Goal: Contribute content: Add original content to the website for others to see

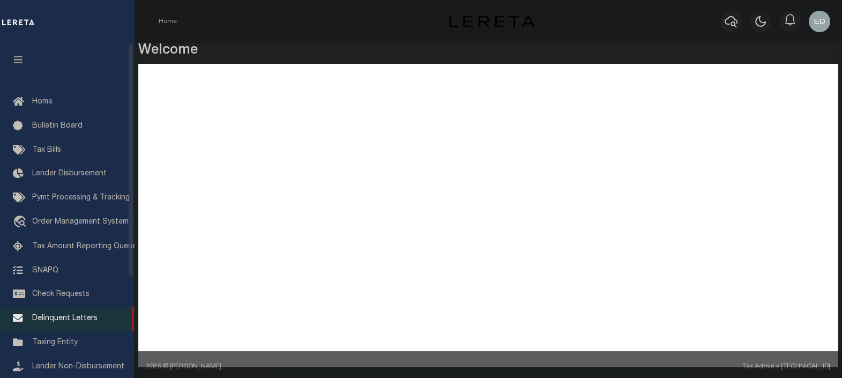
scroll to position [133, 0]
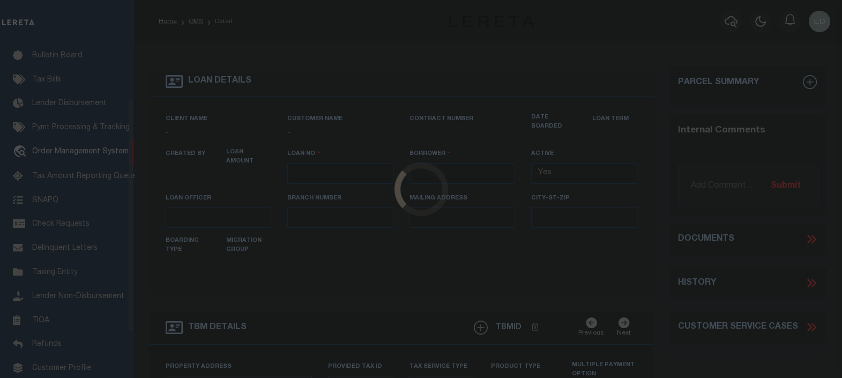
scroll to position [78, 0]
type input "[PERSON_NAME]-T0006"
type input "[PERSON_NAME]"
select select
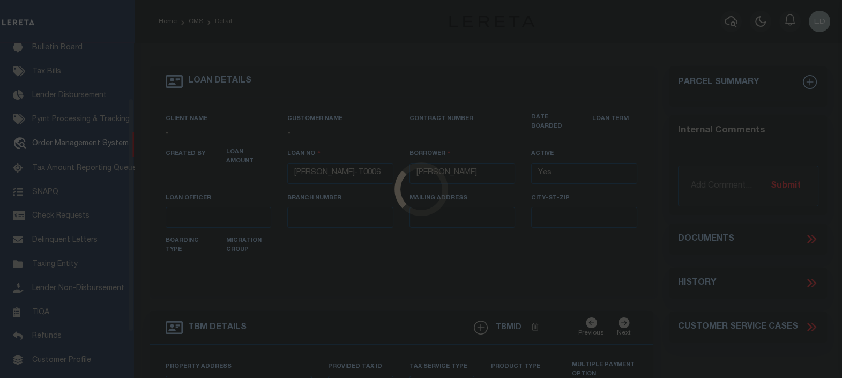
type input "136 E RAILROAD AVE"
type input "INDEPENDENCE LA 70443-2708"
type input "08/16/2025"
select select "10"
select select "Escrow"
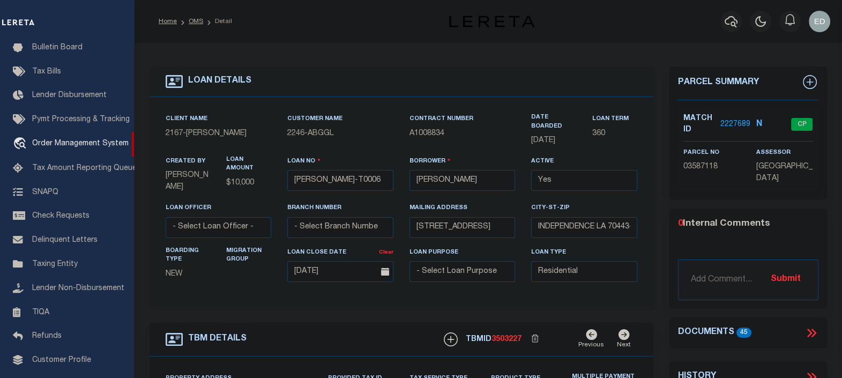
type input "[STREET_ADDRESS]"
select select
type input "INDEPENDENCE LA 70443-2708"
type input "LA"
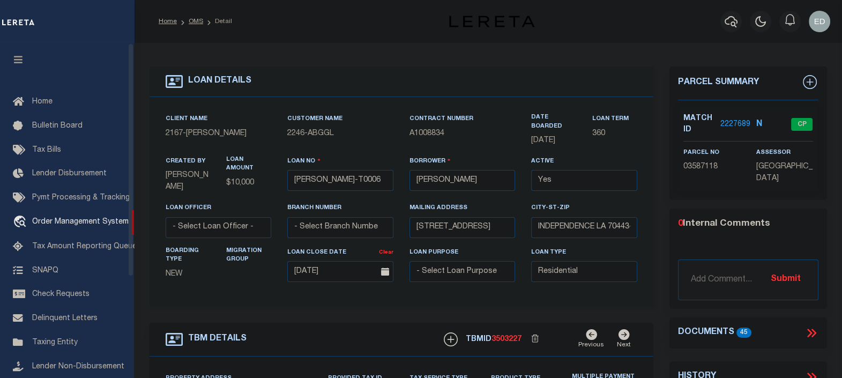
click at [18, 58] on icon "button" at bounding box center [18, 60] width 12 height 10
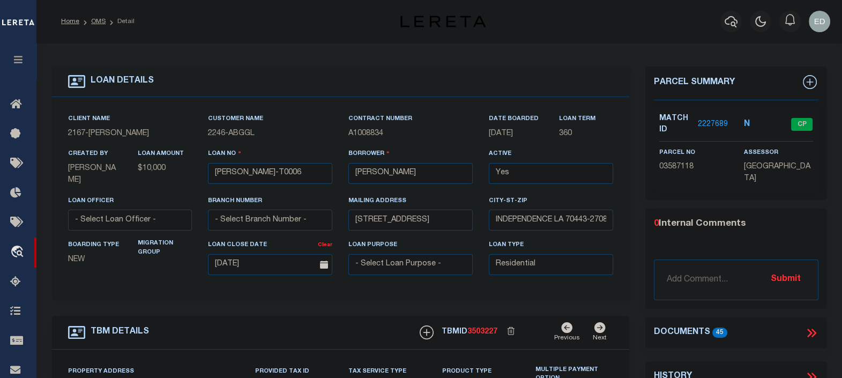
scroll to position [133, 0]
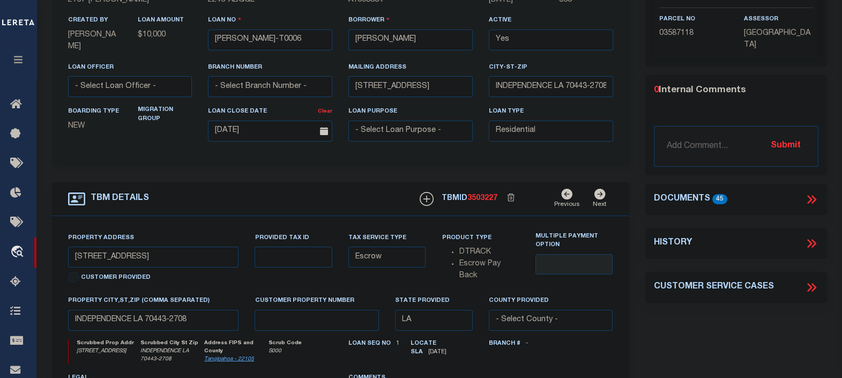
click at [807, 192] on icon at bounding box center [811, 199] width 14 height 14
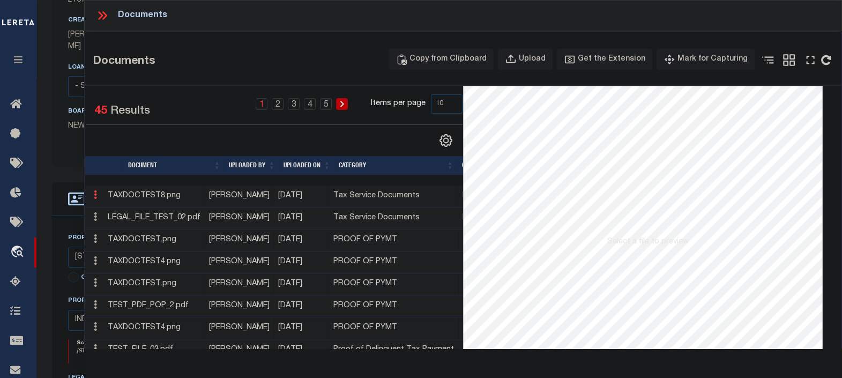
click at [94, 193] on icon at bounding box center [95, 194] width 3 height 9
click at [96, 193] on icon at bounding box center [95, 194] width 3 height 9
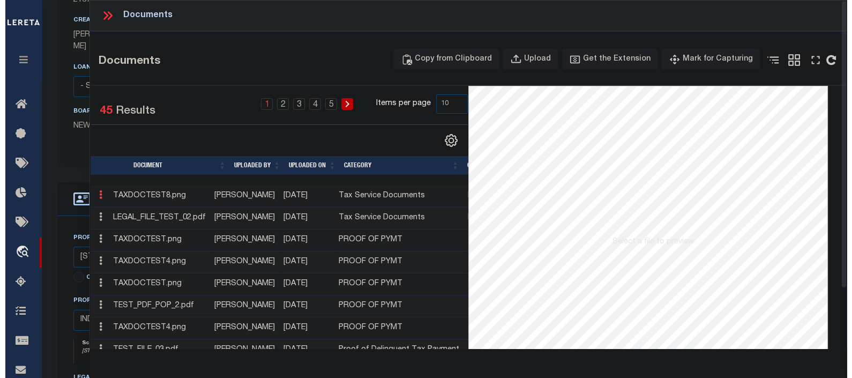
scroll to position [66, 0]
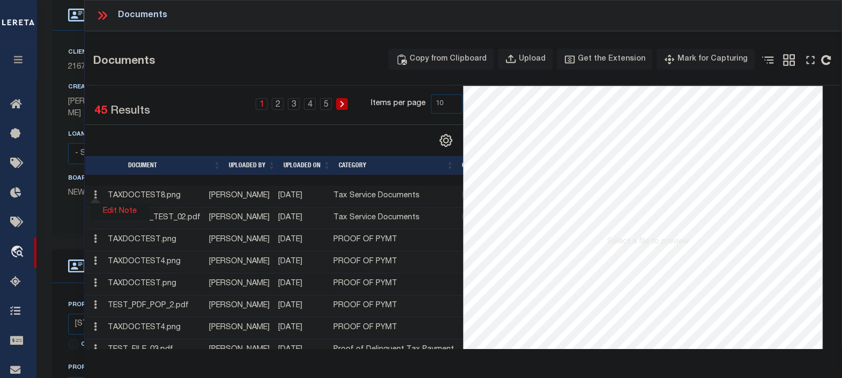
click at [120, 214] on link "Edit Note" at bounding box center [119, 212] width 59 height 18
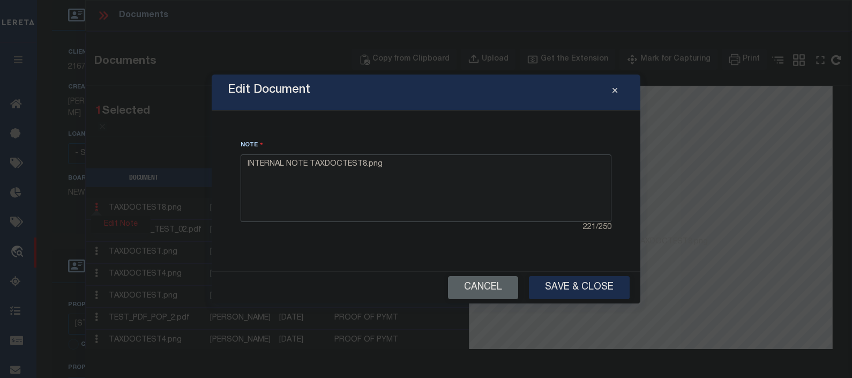
click at [401, 171] on textarea "INTERNAL NOTE TAXDOCTEST8.png" at bounding box center [426, 188] width 371 height 68
type textarea "INTERNAL NOTE TAXDOCTEST8.png"
click at [575, 287] on button "Save & Close" at bounding box center [579, 287] width 101 height 23
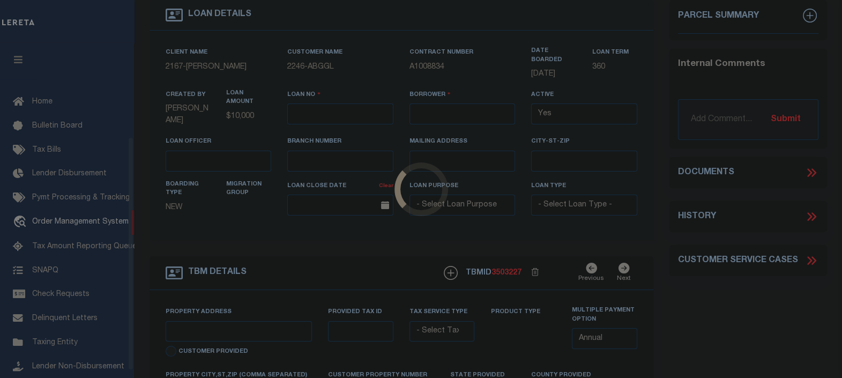
scroll to position [133, 0]
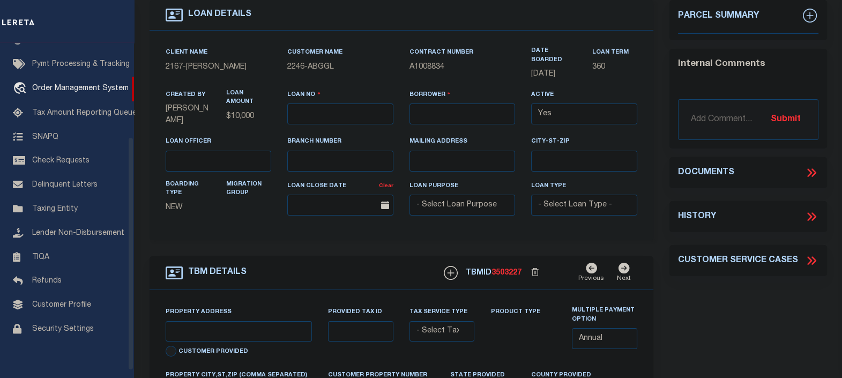
type input "[PERSON_NAME]-T0006"
type input "[PERSON_NAME]"
select select
type input "[STREET_ADDRESS]"
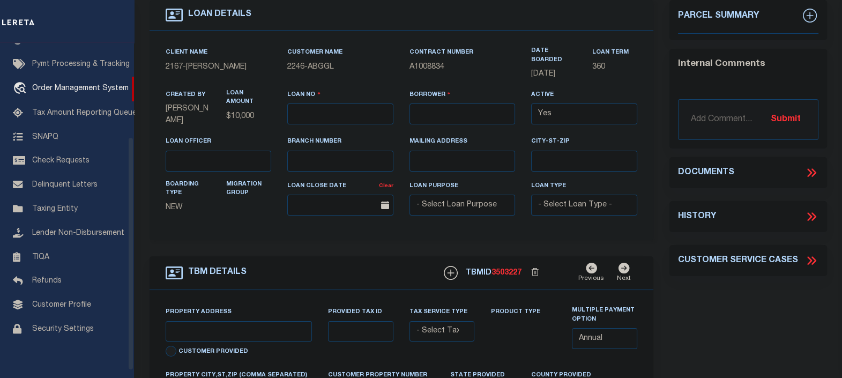
type input "INDEPENDENCE LA 70443-2708"
type input "[DATE]"
select select "10"
select select "Escrow"
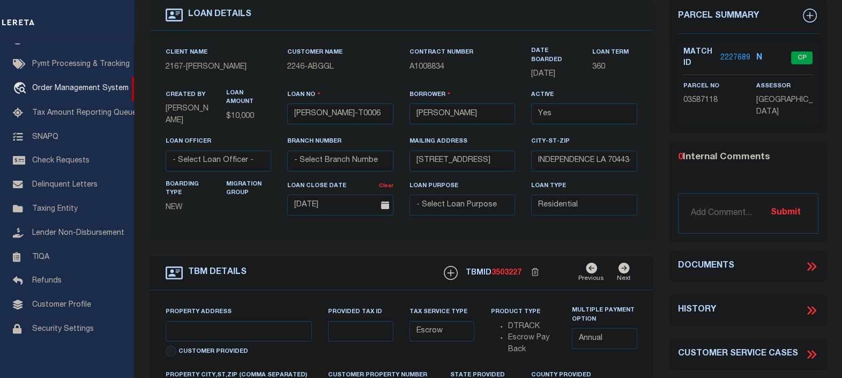
scroll to position [66, 0]
type input "136 E RAILROAD AVE"
select select
type input "INDEPENDENCE LA 70443-2708"
type input "LA"
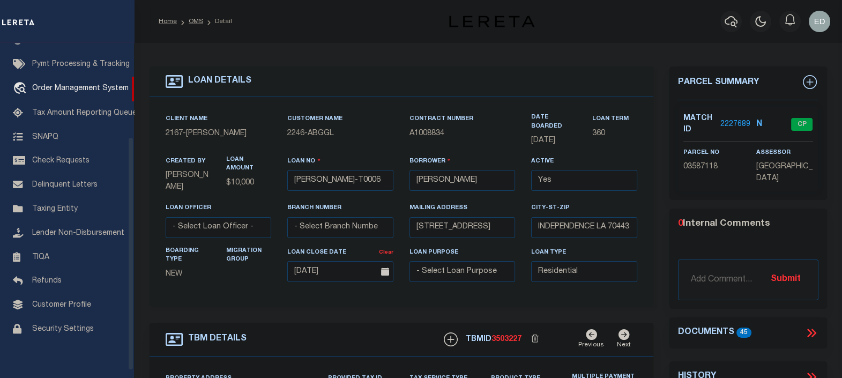
scroll to position [0, 0]
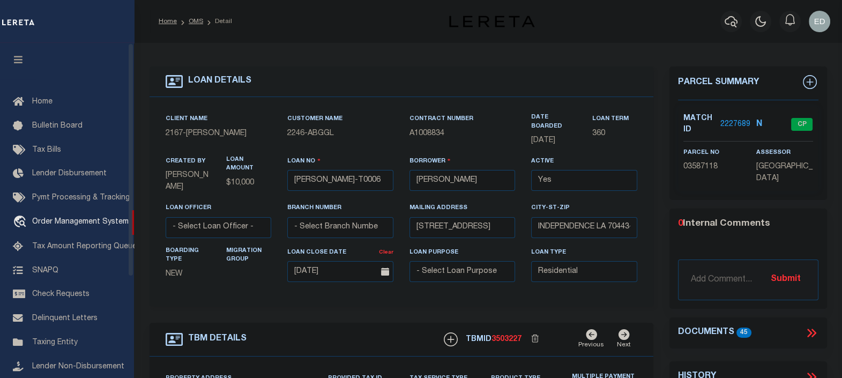
click at [22, 59] on icon "button" at bounding box center [18, 60] width 12 height 10
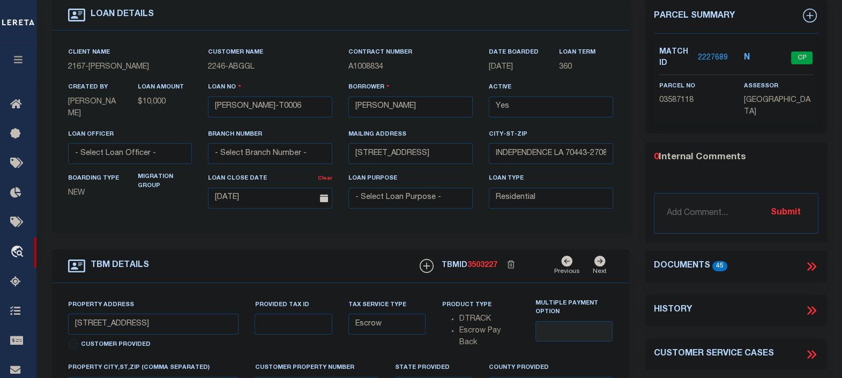
scroll to position [133, 0]
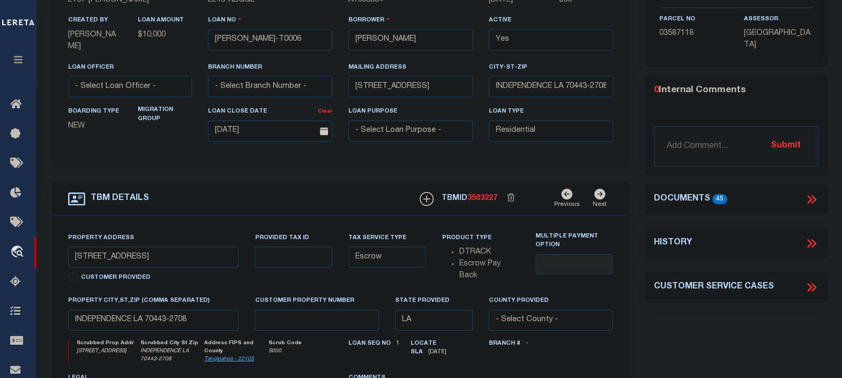
click at [806, 198] on icon at bounding box center [811, 199] width 14 height 14
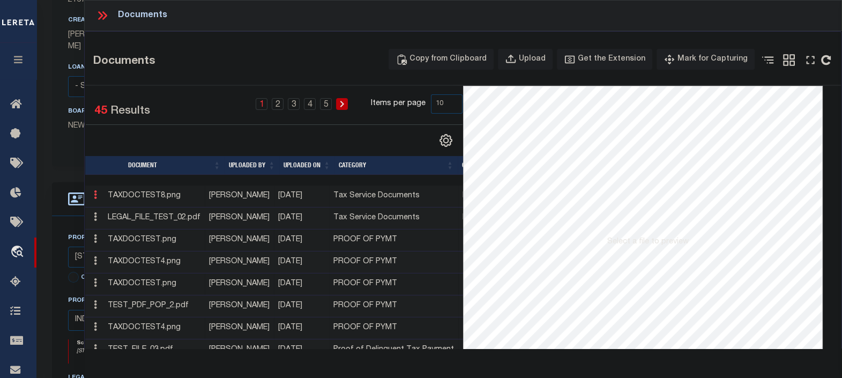
click at [96, 196] on icon at bounding box center [95, 194] width 3 height 9
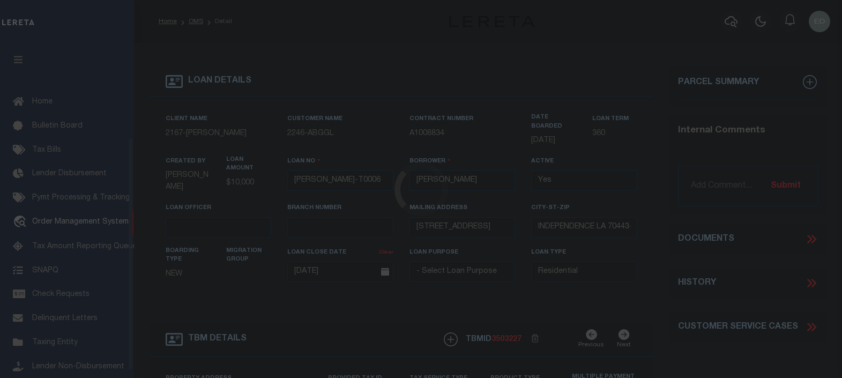
select select "10"
select select "Escrow"
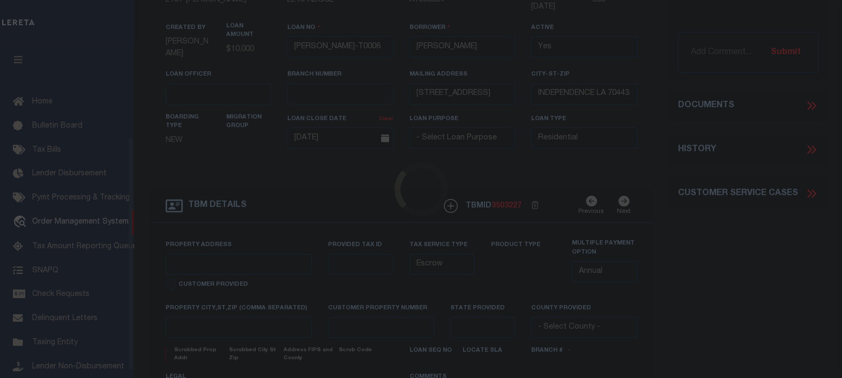
click at [22, 57] on icon "button" at bounding box center [18, 60] width 12 height 10
click at [809, 73] on div "Internal Comments Submit" at bounding box center [748, 31] width 158 height 83
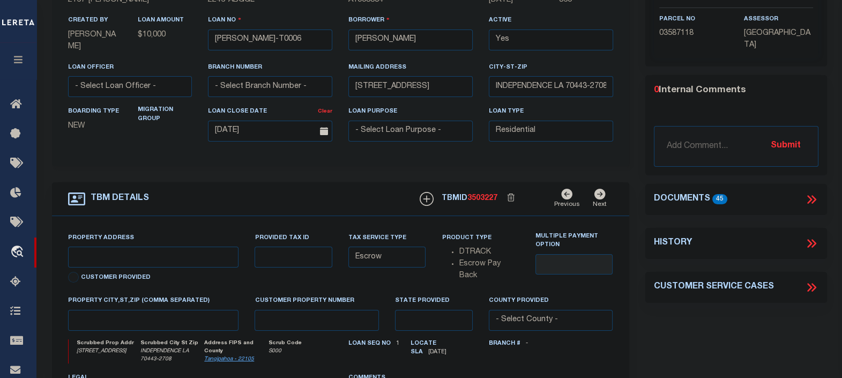
scroll to position [0, 0]
type input "[STREET_ADDRESS]"
select select
type input "INDEPENDENCE LA 70443-2708"
type input "LA"
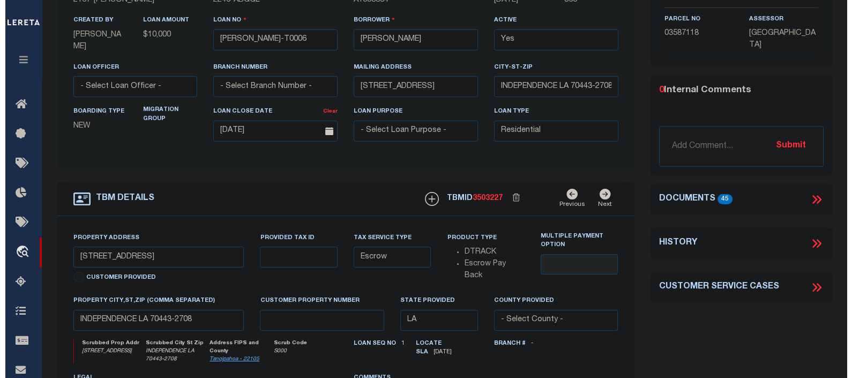
scroll to position [133, 0]
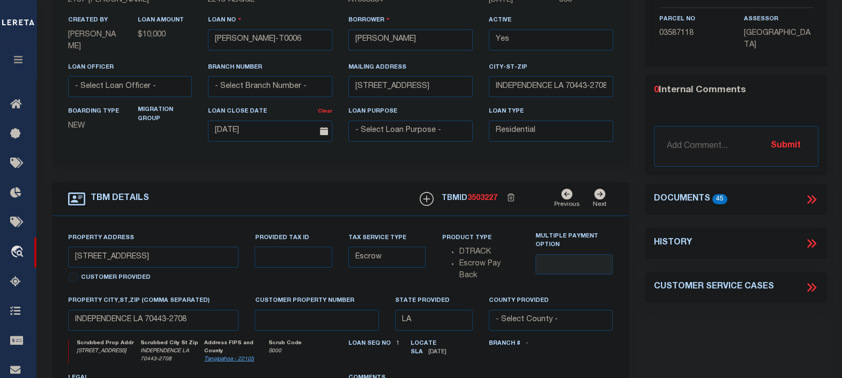
click at [810, 195] on icon at bounding box center [811, 199] width 14 height 14
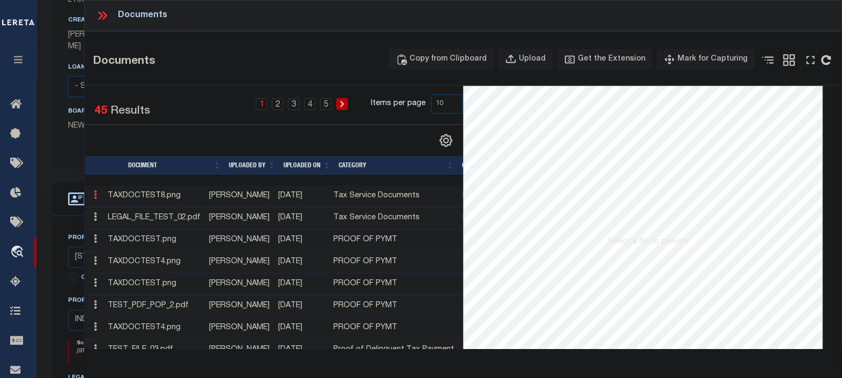
click at [94, 196] on icon at bounding box center [95, 194] width 3 height 9
click at [96, 198] on icon at bounding box center [95, 194] width 3 height 9
click at [118, 209] on link "Edit Note" at bounding box center [119, 212] width 59 height 18
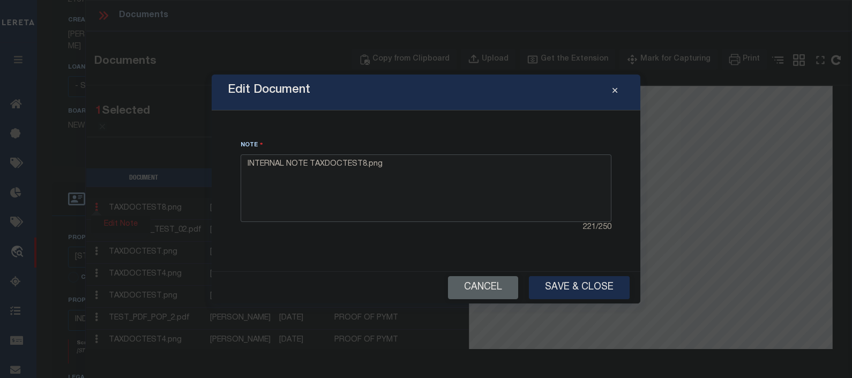
click at [453, 167] on textarea "INTERNAL NOTE TAXDOCTEST8.png" at bounding box center [426, 188] width 371 height 68
type textarea "INTERNAL NOTE TAXDOCTEST8.png Edited"
click at [574, 295] on button "Save & Close" at bounding box center [579, 287] width 101 height 23
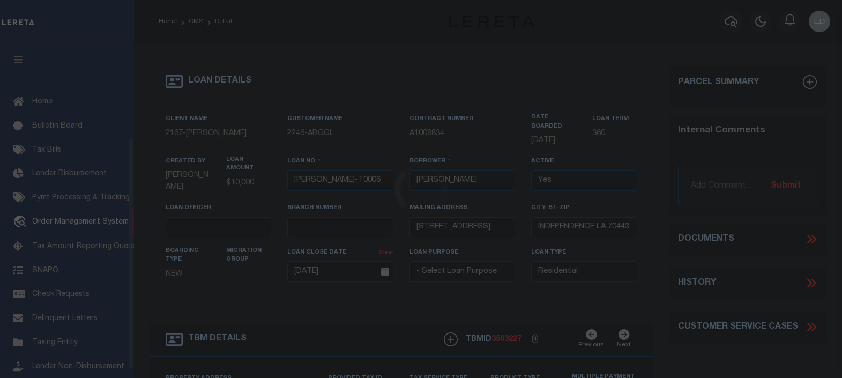
select select "10"
select select "Escrow"
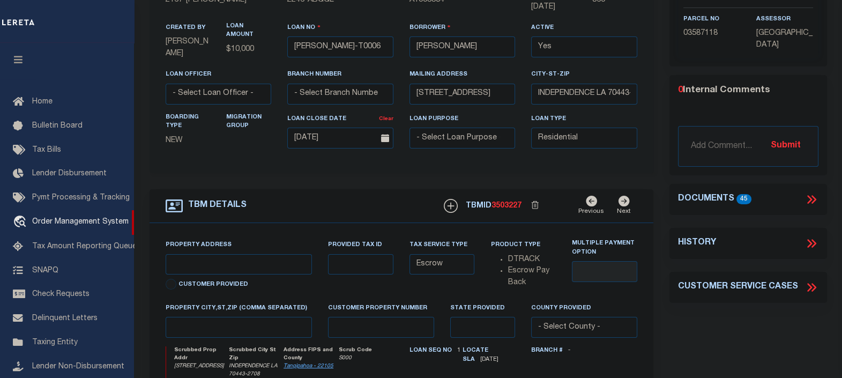
type input "[STREET_ADDRESS]"
select select
type input "INDEPENDENCE LA 70443-2708"
type input "LA"
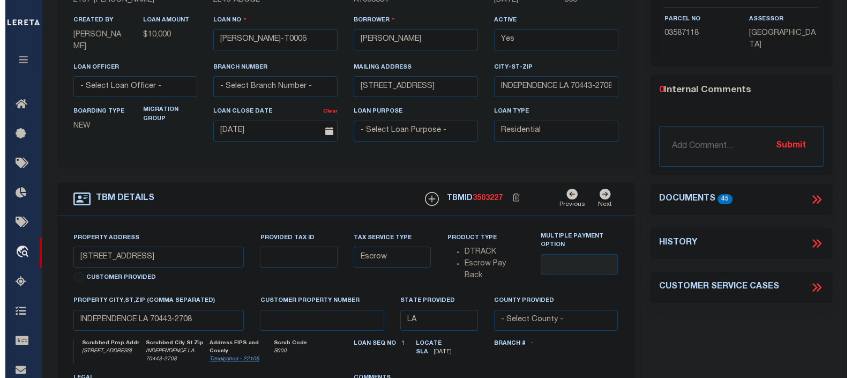
scroll to position [0, 0]
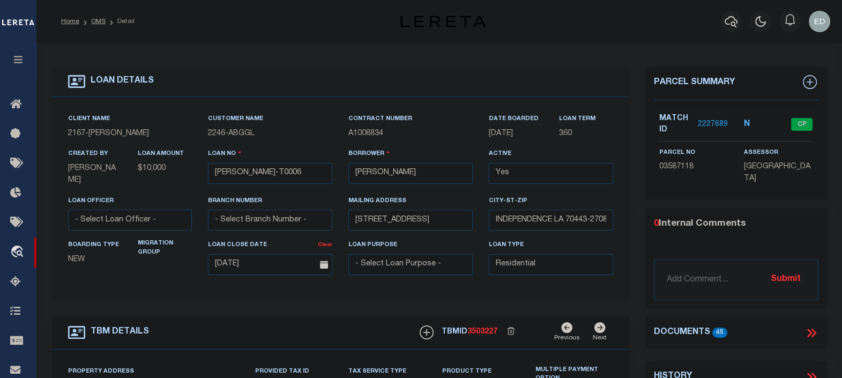
click at [811, 329] on icon at bounding box center [811, 333] width 14 height 14
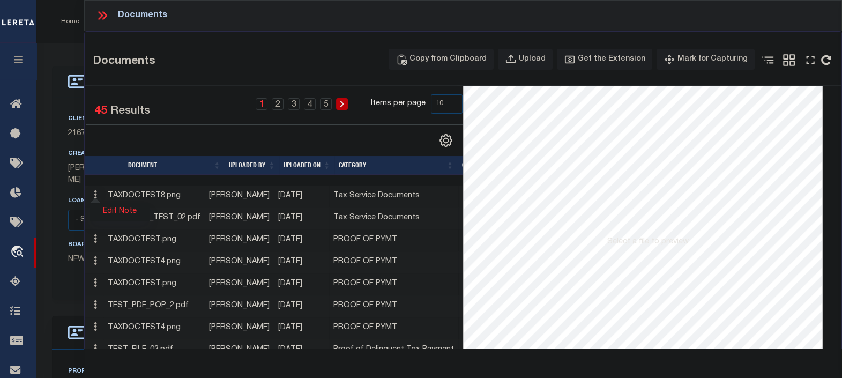
click at [116, 210] on link "Edit Note" at bounding box center [119, 212] width 59 height 18
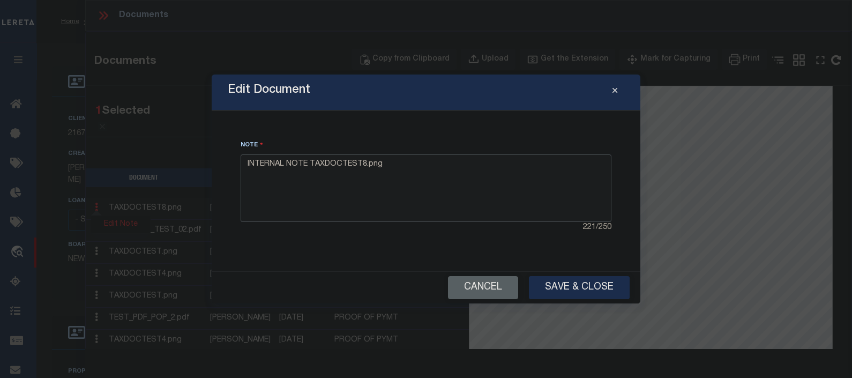
click at [493, 188] on textarea "INTERNAL NOTE TAXDOCTEST8.png" at bounding box center [426, 188] width 371 height 68
type textarea "INTERNAL NOTE TAXDOCTEST8.png edited"
click at [583, 290] on button "Save & Close" at bounding box center [579, 287] width 101 height 23
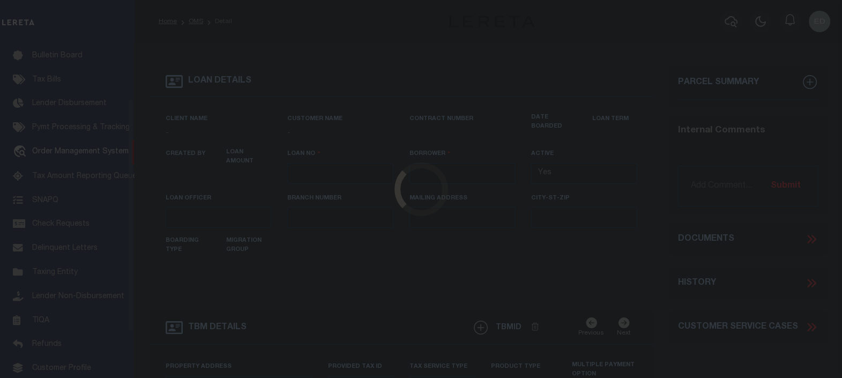
scroll to position [78, 0]
type input "[PERSON_NAME]-T0006"
type input "[PERSON_NAME]"
select select
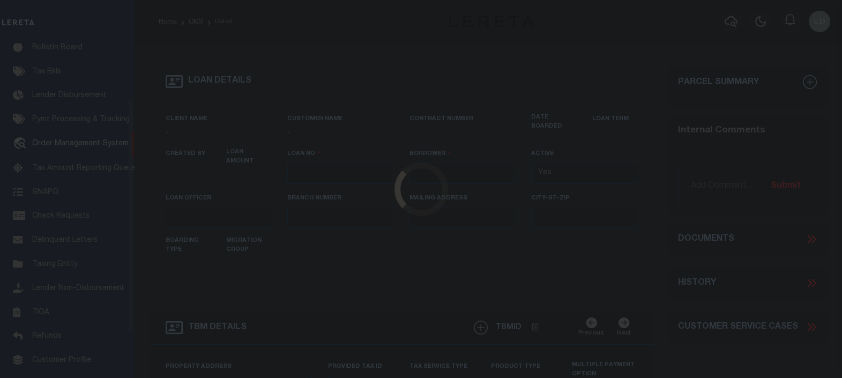
type input "[STREET_ADDRESS]"
type input "INDEPENDENCE LA 70443-2708"
type input "[DATE]"
select select "10"
select select "Escrow"
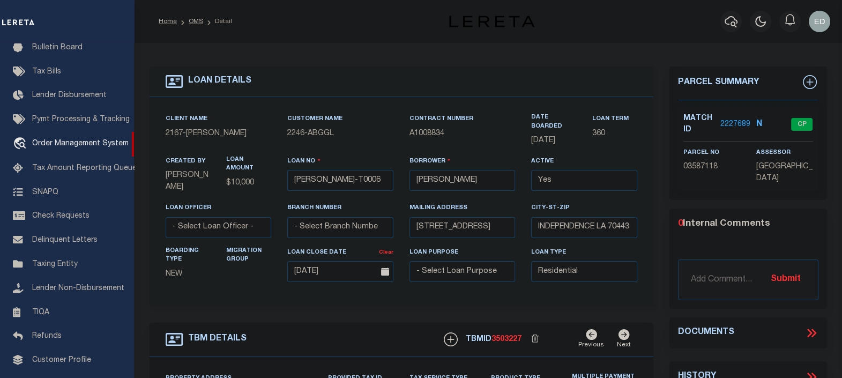
type input "[STREET_ADDRESS]"
select select
type input "INDEPENDENCE LA 70443-2708"
type input "LA"
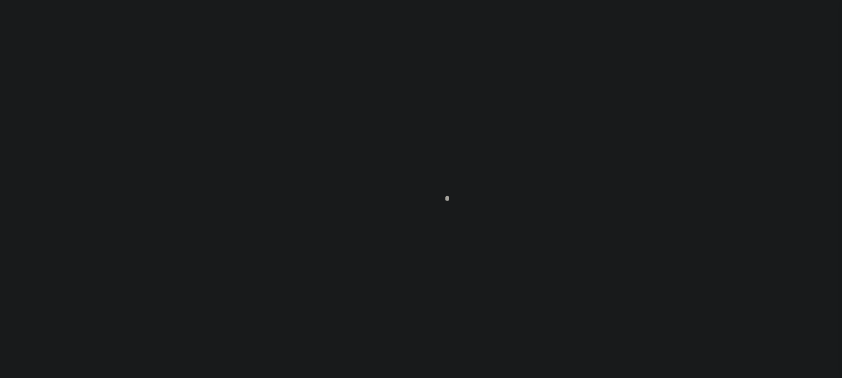
type input "[PERSON_NAME]-T0006"
type input "[PERSON_NAME]"
select select
type input "[STREET_ADDRESS]"
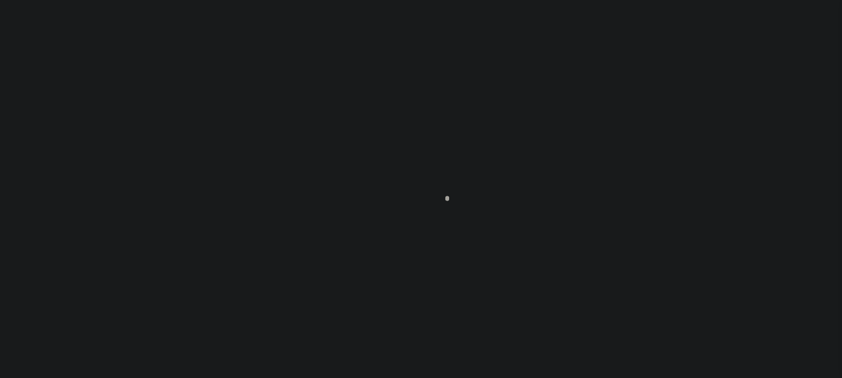
type input "INDEPENDENCE LA 70443-2708"
type input "[DATE]"
select select "10"
select select "Escrow"
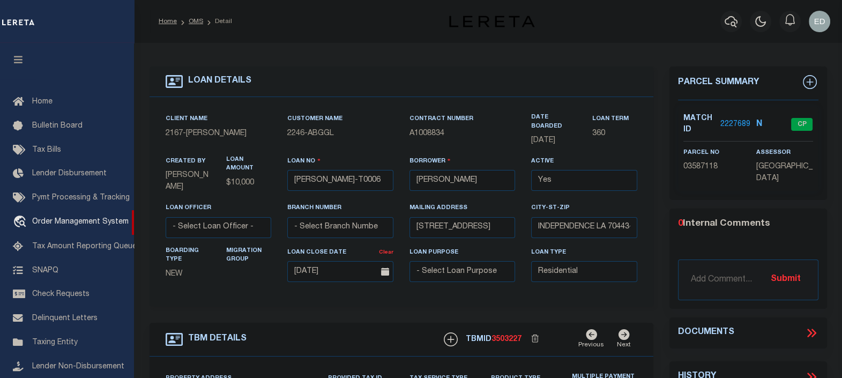
click at [21, 59] on icon "button" at bounding box center [18, 60] width 12 height 10
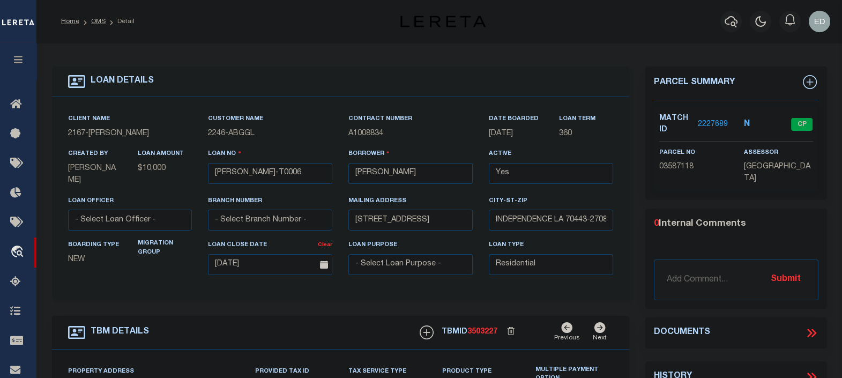
type input "[STREET_ADDRESS]"
select select
type input "INDEPENDENCE LA 70443-2708"
type input "LA"
click at [810, 327] on icon at bounding box center [811, 333] width 14 height 14
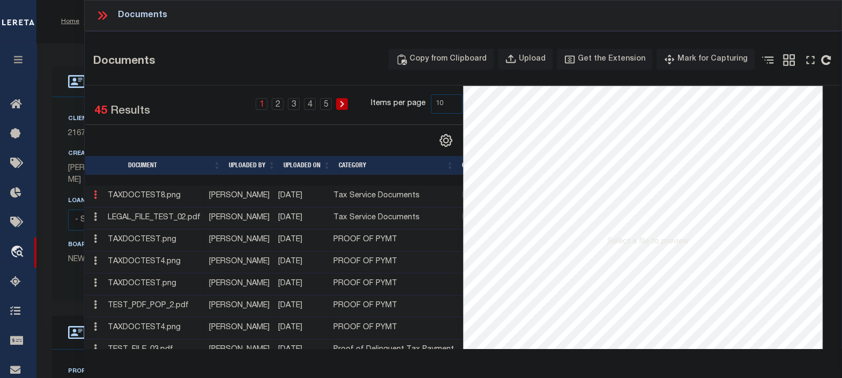
click at [98, 194] on link at bounding box center [95, 196] width 12 height 9
click at [96, 198] on icon at bounding box center [95, 194] width 3 height 9
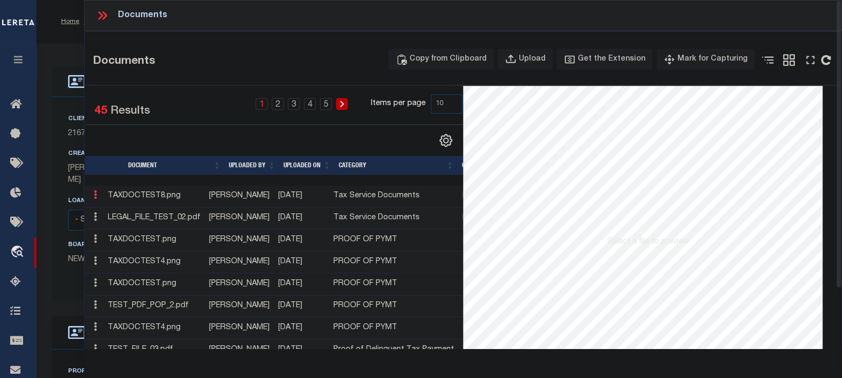
click at [96, 198] on icon at bounding box center [95, 194] width 3 height 9
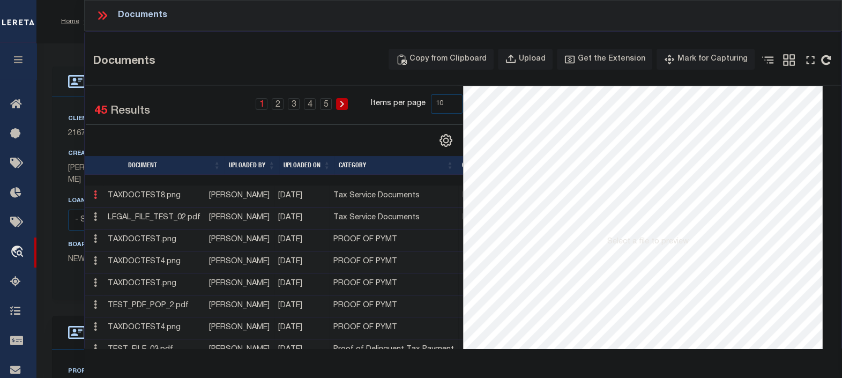
click at [96, 198] on icon at bounding box center [95, 194] width 3 height 9
click at [97, 198] on link at bounding box center [95, 196] width 12 height 9
click at [98, 198] on link at bounding box center [95, 196] width 12 height 9
click at [99, 197] on link at bounding box center [95, 196] width 12 height 9
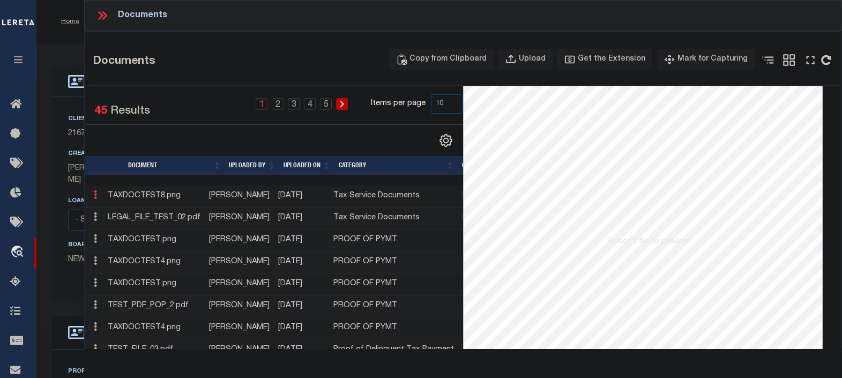
click at [99, 197] on link at bounding box center [95, 196] width 12 height 9
click at [99, 196] on link at bounding box center [95, 196] width 12 height 9
click at [96, 198] on icon at bounding box center [95, 194] width 3 height 9
click at [96, 197] on icon at bounding box center [95, 194] width 3 height 9
click at [96, 196] on icon at bounding box center [95, 194] width 3 height 9
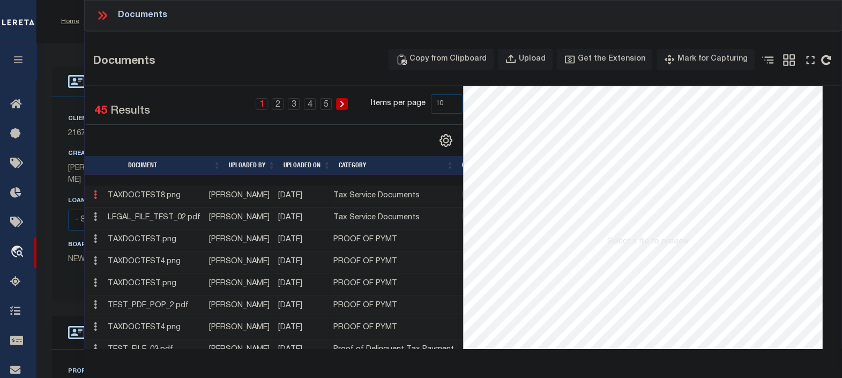
click at [96, 196] on icon at bounding box center [95, 194] width 3 height 9
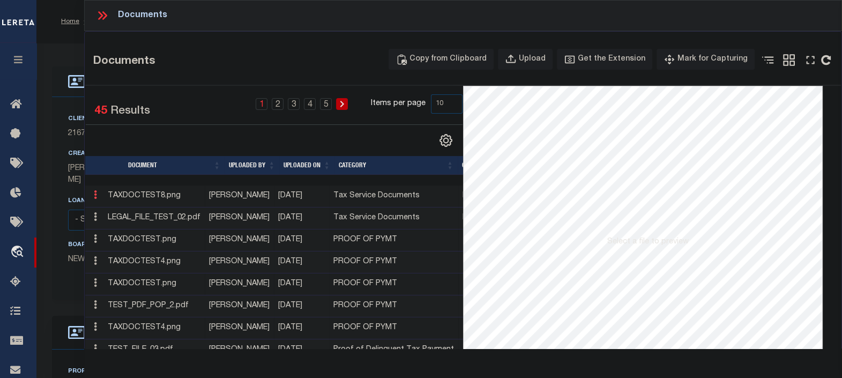
click at [96, 196] on icon at bounding box center [95, 194] width 3 height 9
click at [118, 212] on link "Edit Note" at bounding box center [119, 212] width 59 height 18
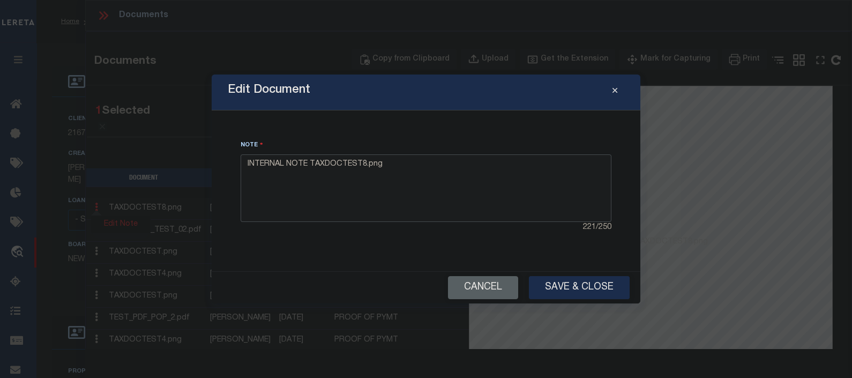
click at [423, 170] on textarea "INTERNAL NOTE TAXDOCTEST8.png" at bounding box center [426, 188] width 371 height 68
type textarea "INTERNAL NOTE TAXDOCTEST8.png Edited"
click at [580, 281] on button "Save & Close" at bounding box center [579, 287] width 101 height 23
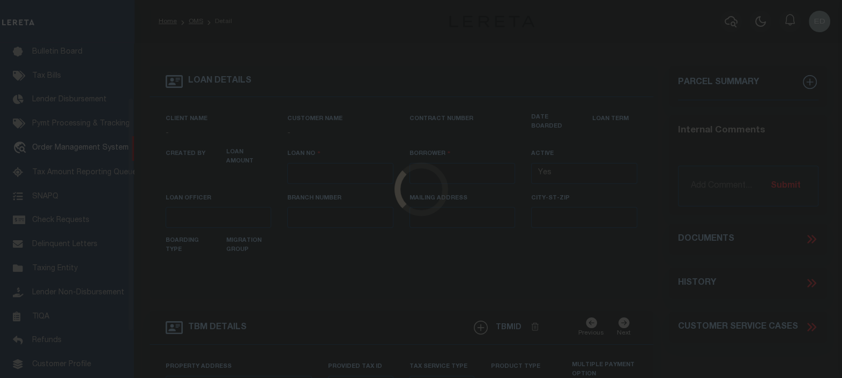
scroll to position [78, 0]
type input "[PERSON_NAME]-T0006"
type input "MICHAEL SCOTT"
select select
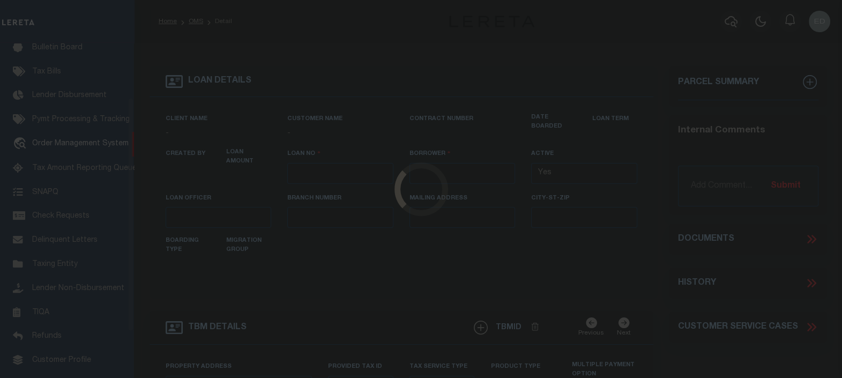
type input "136 E RAILROAD AVE"
type input "INDEPENDENCE LA 70443-2708"
type input "08/16/2025"
select select "10"
select select "Escrow"
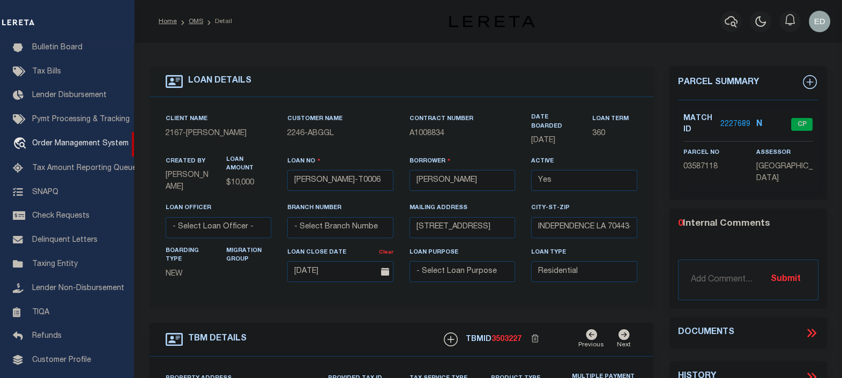
type input "136 E RAILROAD AVE"
select select
type input "INDEPENDENCE LA 70443-2708"
type input "LA"
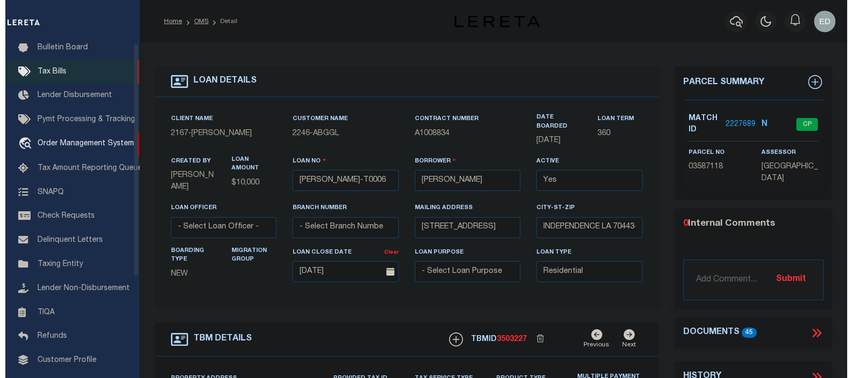
scroll to position [0, 0]
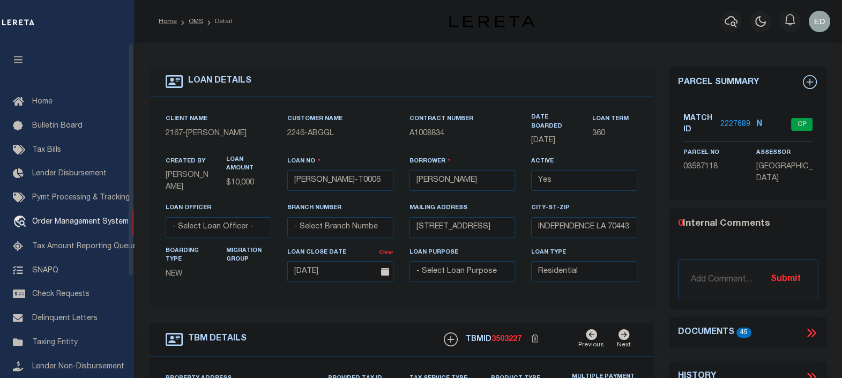
click at [19, 63] on icon "button" at bounding box center [18, 60] width 12 height 10
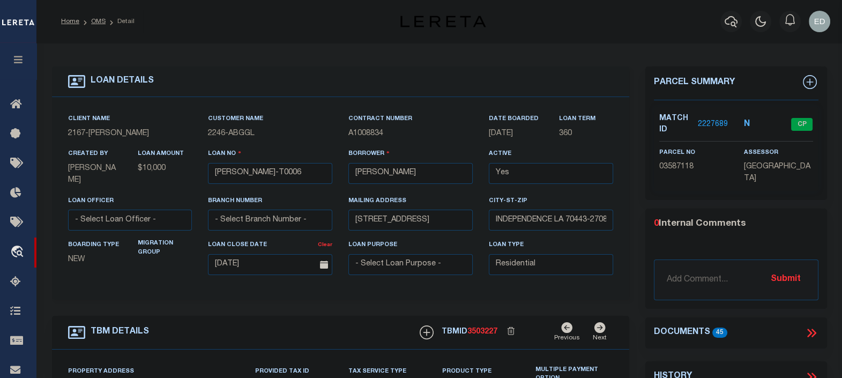
click at [812, 331] on icon at bounding box center [811, 333] width 14 height 14
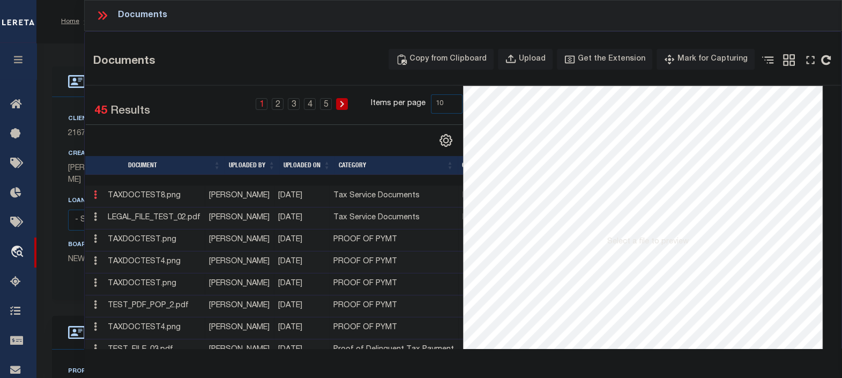
click at [96, 196] on icon at bounding box center [95, 194] width 3 height 9
click at [96, 195] on icon at bounding box center [95, 194] width 3 height 9
click at [95, 216] on icon at bounding box center [95, 216] width 3 height 9
click at [121, 211] on link "Edit Note" at bounding box center [119, 212] width 59 height 18
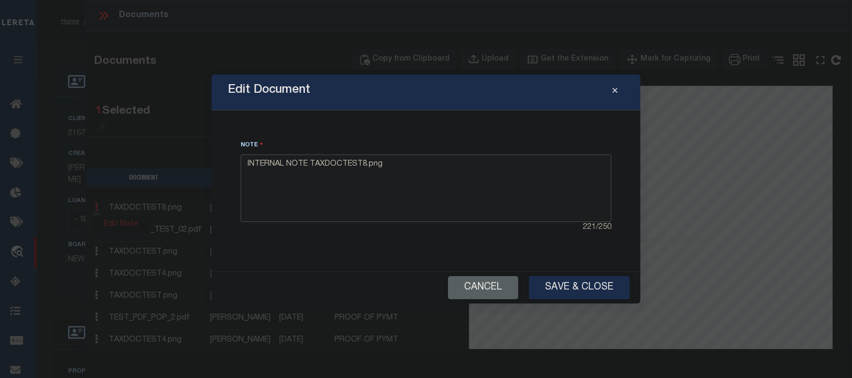
click at [447, 188] on textarea "INTERNAL NOTE TAXDOCTEST8.png" at bounding box center [426, 188] width 371 height 68
type textarea "INTERNAL NOTE TAXDOCTEST8.png edited"
click at [582, 284] on button "Save & Close" at bounding box center [579, 287] width 101 height 23
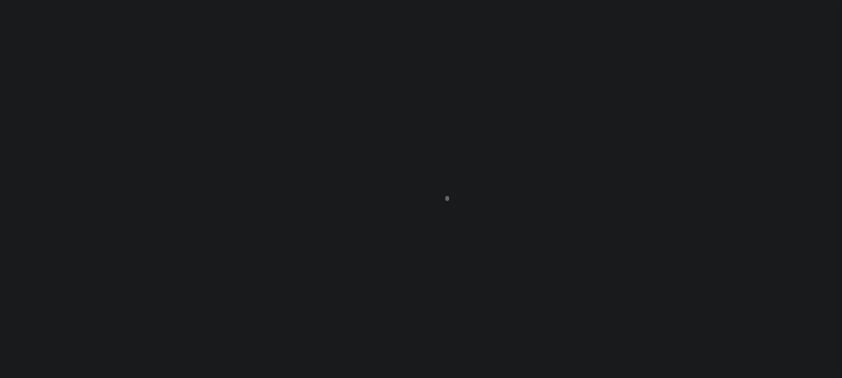
type input "[PERSON_NAME]-T0006"
type input "[PERSON_NAME]"
select select
type input "[STREET_ADDRESS]"
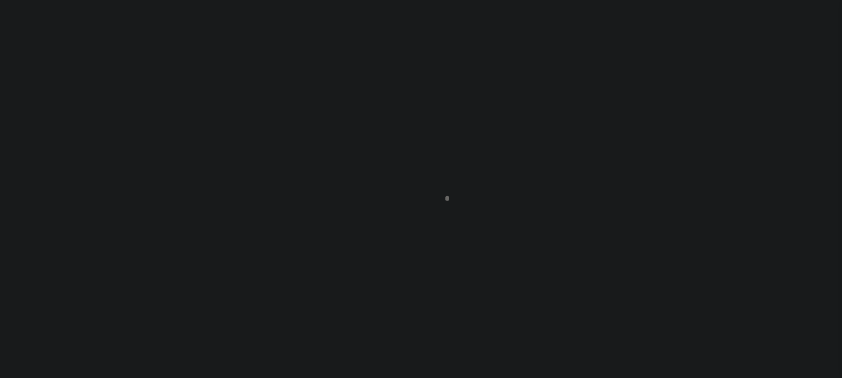
type input "INDEPENDENCE LA 70443-2708"
type input "[DATE]"
select select "10"
select select "Escrow"
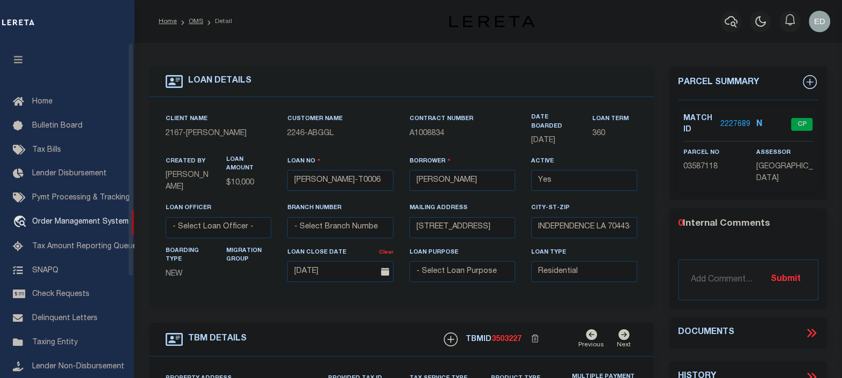
click at [17, 59] on icon "button" at bounding box center [18, 60] width 12 height 10
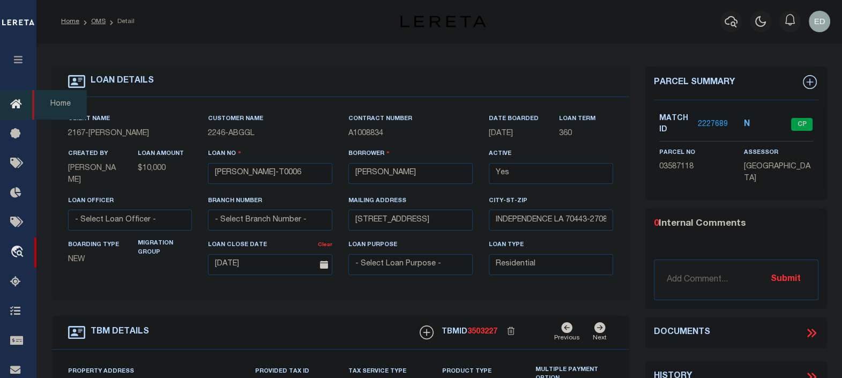
type input "[STREET_ADDRESS]"
select select
type input "INDEPENDENCE LA 70443-2708"
type input "LA"
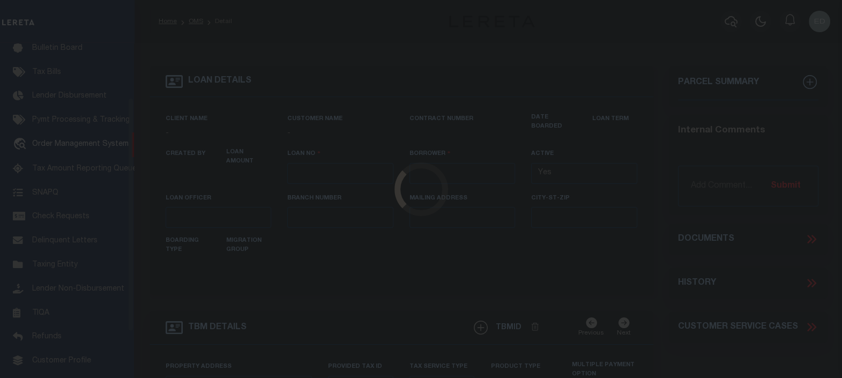
type input "[PERSON_NAME]-T0006"
type input "MICHAEL SCOTT"
select select
type input "136 E RAILROAD AVE"
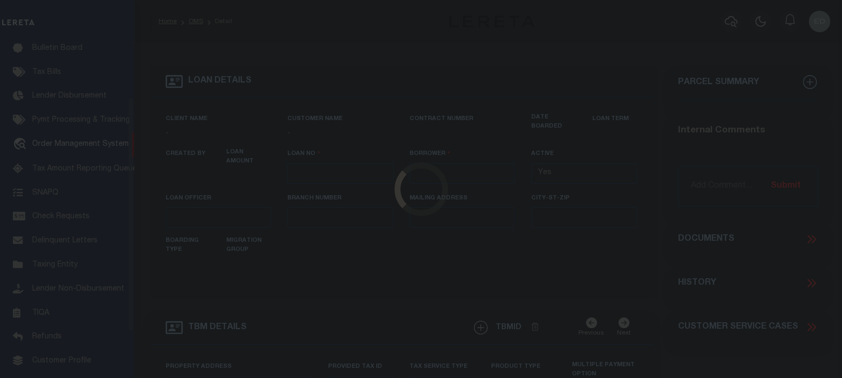
type input "INDEPENDENCE LA 70443-2708"
type input "08/16/2025"
select select "10"
select select "Escrow"
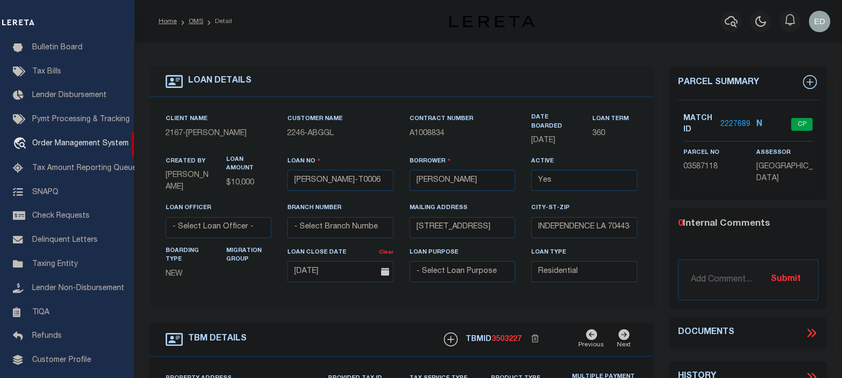
type input "[STREET_ADDRESS]"
select select
type input "INDEPENDENCE LA 70443-2708"
type input "LA"
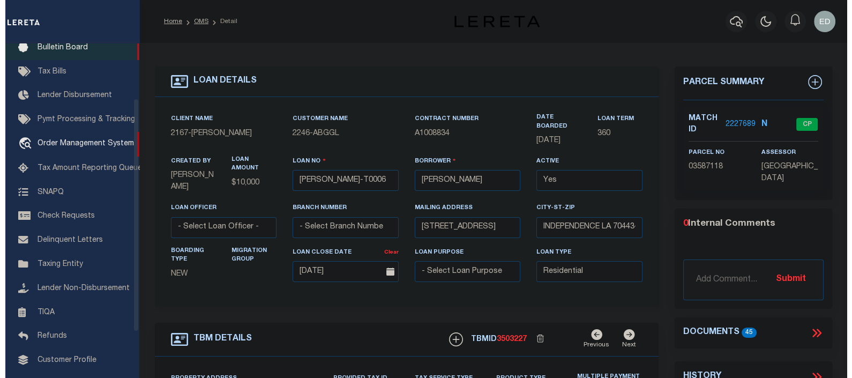
scroll to position [0, 0]
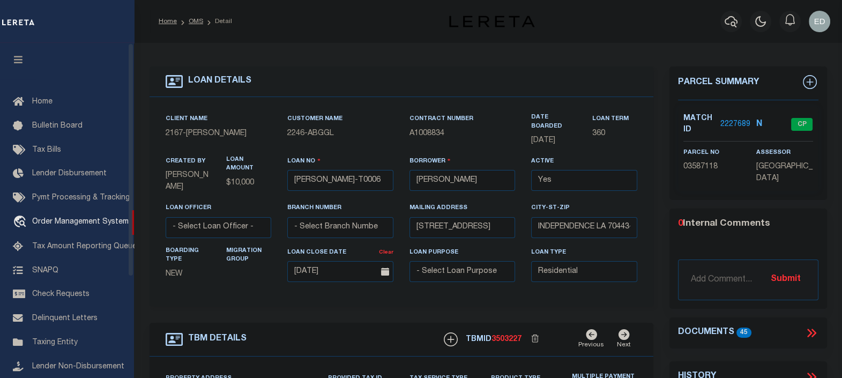
click at [19, 56] on icon "button" at bounding box center [18, 60] width 12 height 10
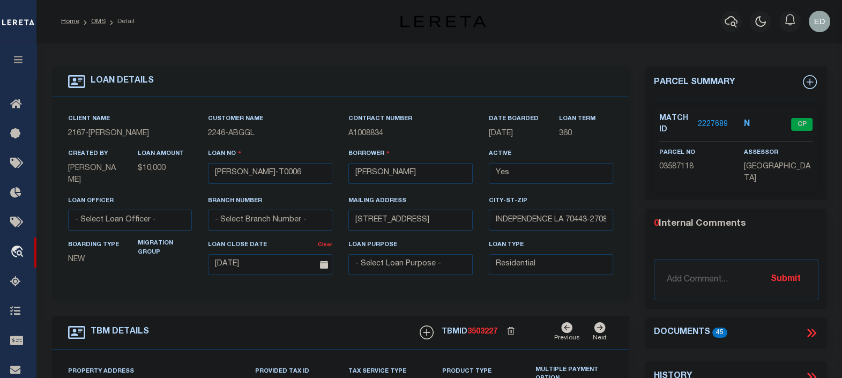
click at [807, 335] on icon at bounding box center [809, 332] width 5 height 9
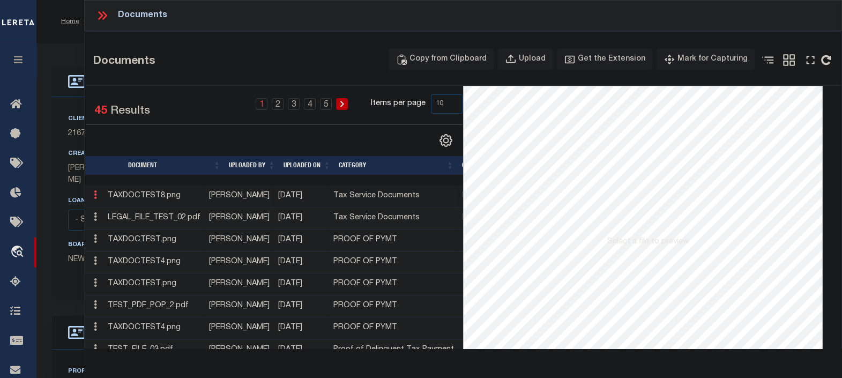
click at [96, 199] on icon at bounding box center [95, 194] width 3 height 9
click at [121, 209] on link "Edit Note" at bounding box center [119, 212] width 59 height 18
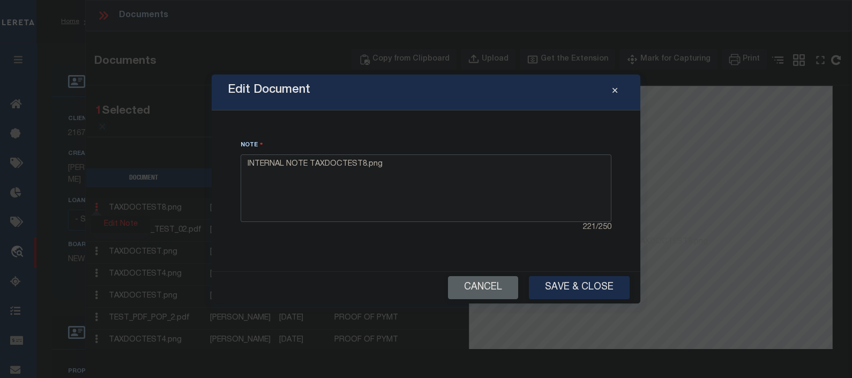
click at [452, 166] on textarea "INTERNAL NOTE TAXDOCTEST8.png" at bounding box center [426, 188] width 371 height 68
type textarea "INTERNAL NOTE TAXDOCTEST8.png test"
click at [568, 284] on button "Save & Close" at bounding box center [579, 287] width 101 height 23
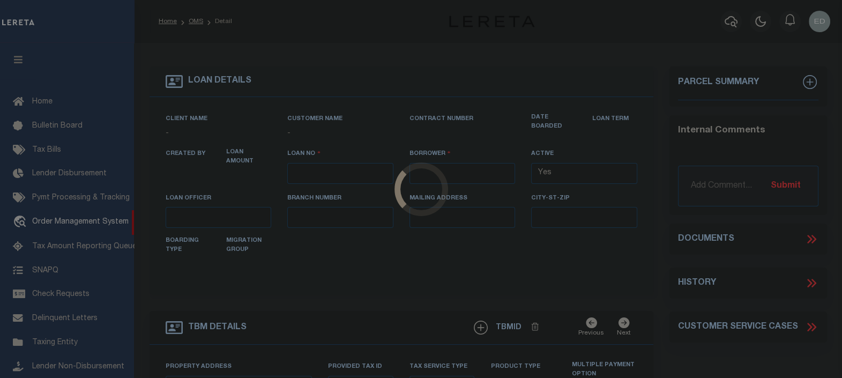
scroll to position [78, 0]
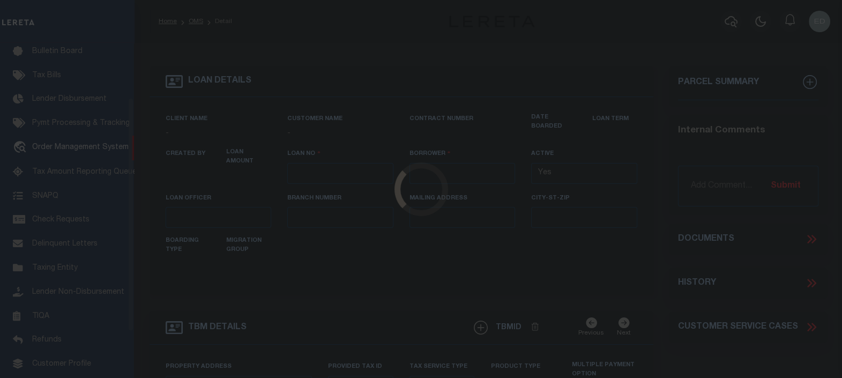
type input "[PERSON_NAME]-T0006"
type input "[PERSON_NAME]"
select select
type input "[STREET_ADDRESS]"
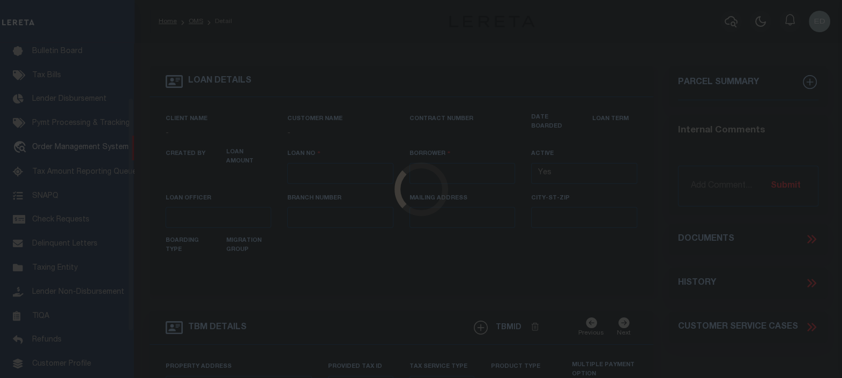
type input "INDEPENDENCE LA 70443-2708"
type input "[DATE]"
select select "10"
select select "Escrow"
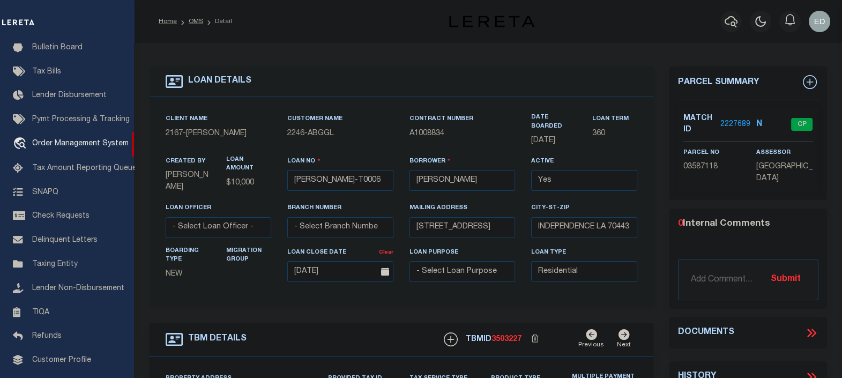
type input "[STREET_ADDRESS]"
select select
type input "INDEPENDENCE LA 70443-2708"
type input "LA"
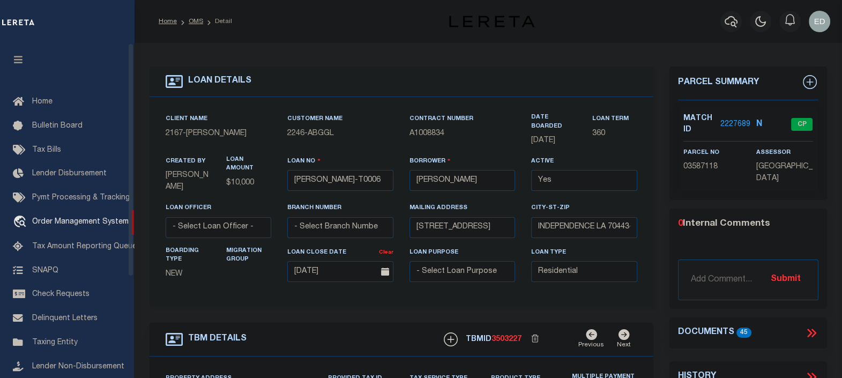
click at [23, 62] on icon "button" at bounding box center [18, 60] width 12 height 10
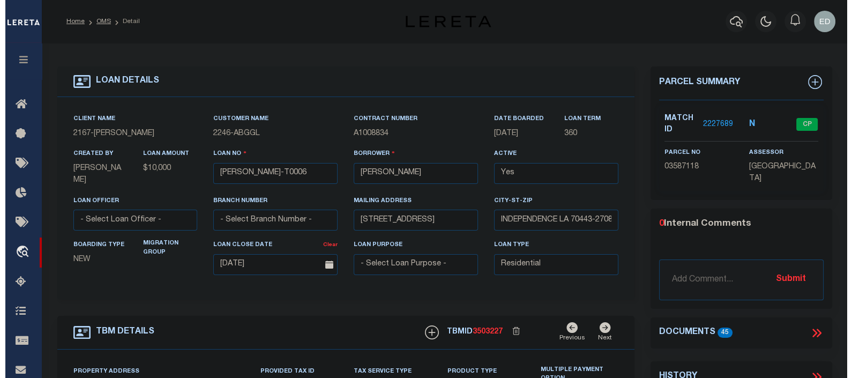
scroll to position [66, 0]
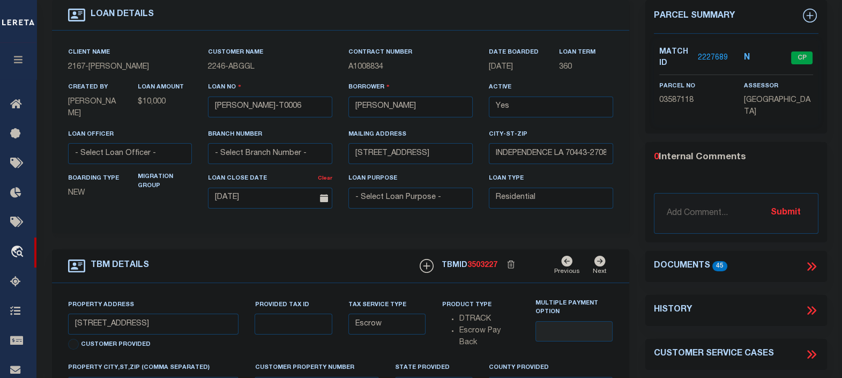
click at [807, 264] on icon at bounding box center [811, 266] width 14 height 14
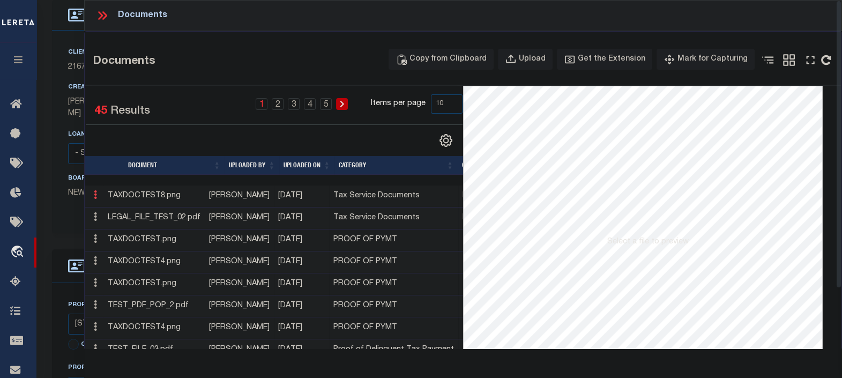
click at [94, 195] on icon at bounding box center [95, 194] width 3 height 9
click at [112, 212] on link "Edit Note" at bounding box center [119, 212] width 59 height 18
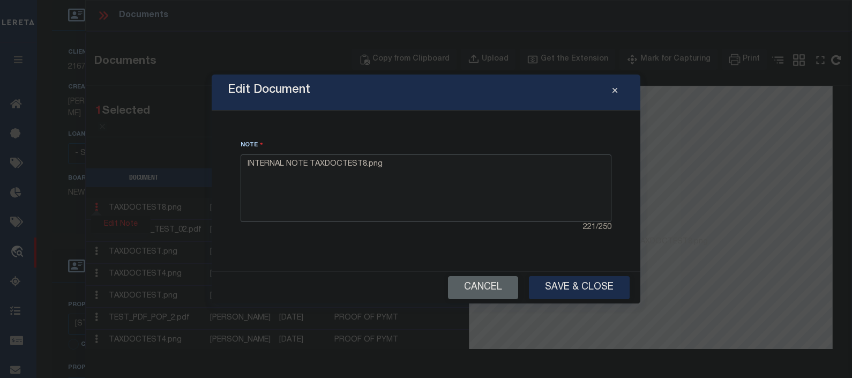
click at [436, 169] on textarea "INTERNAL NOTE TAXDOCTEST8.png" at bounding box center [426, 188] width 371 height 68
type textarea "INTERNAL NOTE TAXDOCTEST8.png Edited"
click at [571, 282] on button "Save & Close" at bounding box center [579, 287] width 101 height 23
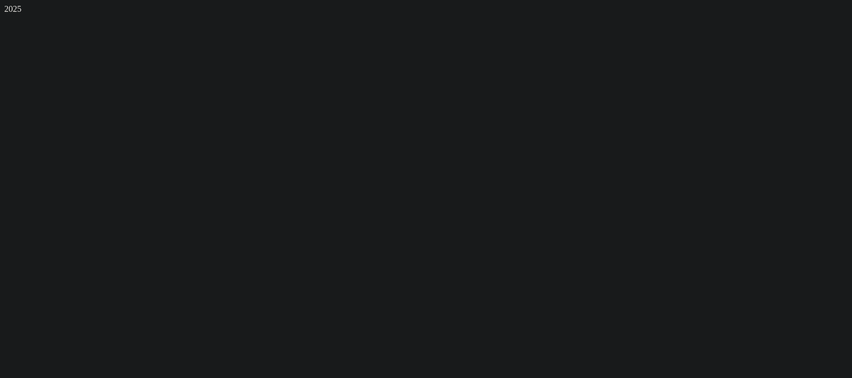
scroll to position [0, 0]
select select "10"
select select "Escrow"
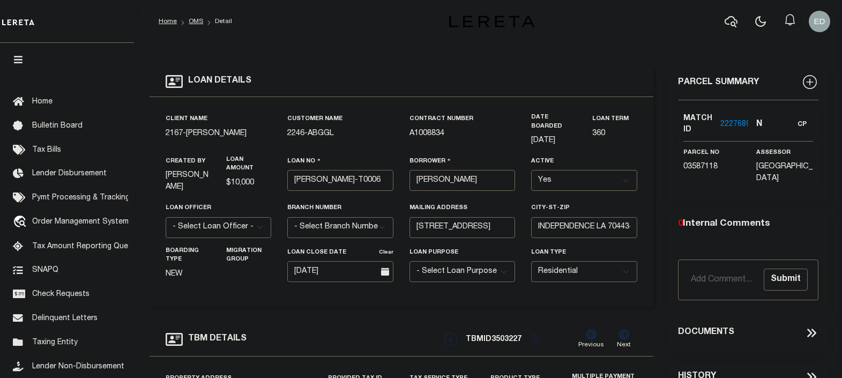
type input "[STREET_ADDRESS]"
select select
type input "INDEPENDENCE LA 70443-2708"
type input "LA"
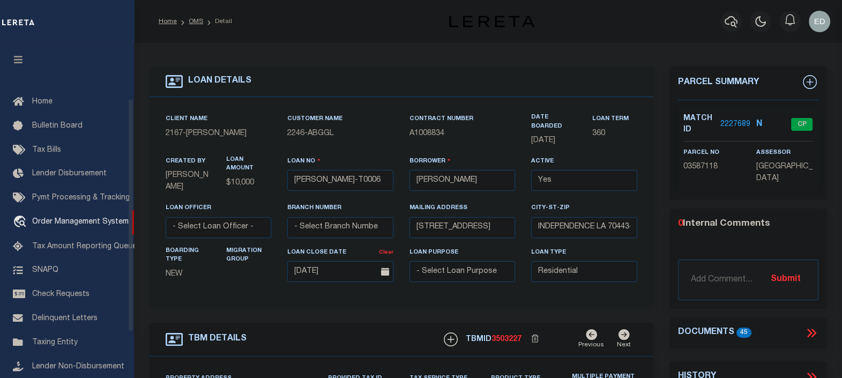
scroll to position [78, 0]
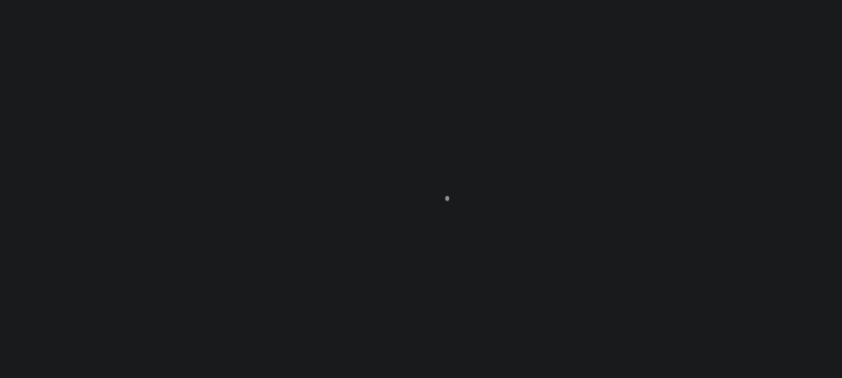
scroll to position [78, 0]
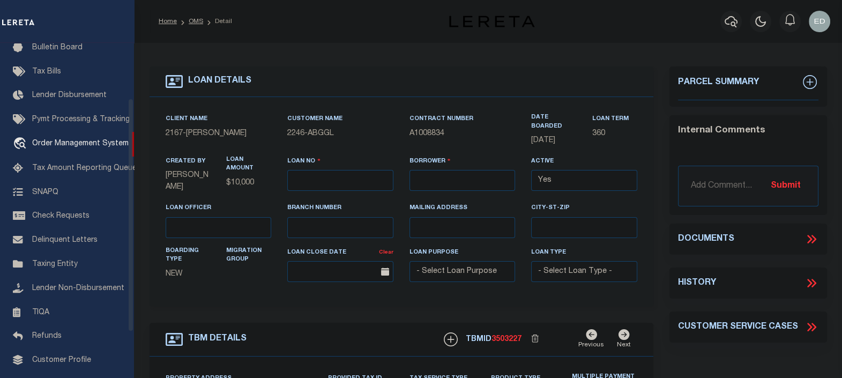
type input "[PERSON_NAME]-T0006"
type input "[PERSON_NAME]"
select select
type input "[STREET_ADDRESS]"
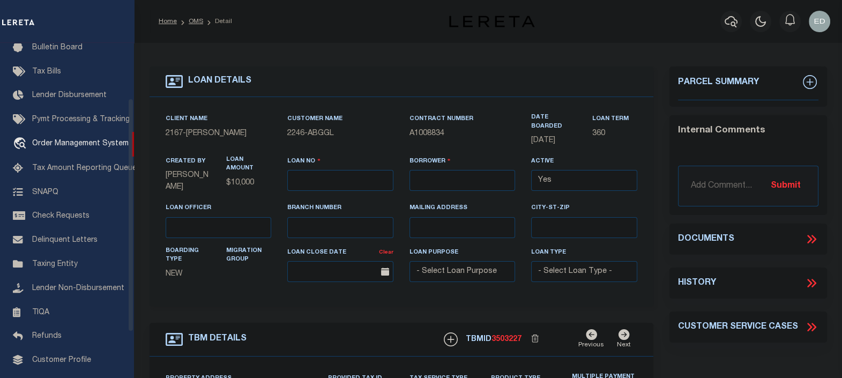
type input "INDEPENDENCE LA 70443-2708"
type input "[DATE]"
select select "10"
select select "Escrow"
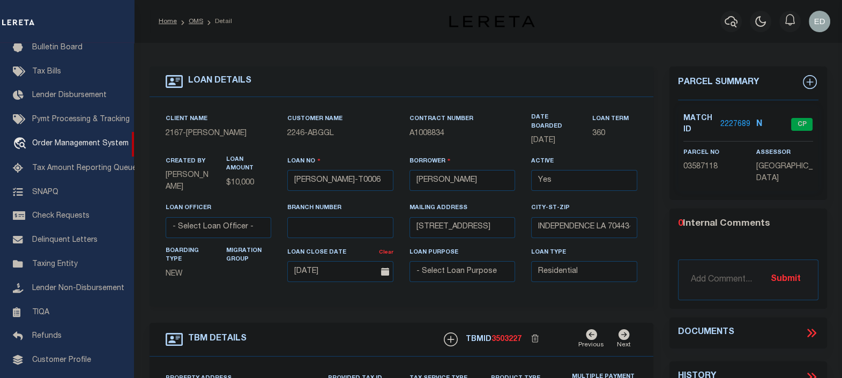
type input "[STREET_ADDRESS]"
select select
type input "INDEPENDENCE LA 70443-2708"
type input "LA"
drag, startPoint x: 15, startPoint y: 61, endPoint x: 9, endPoint y: 91, distance: 30.2
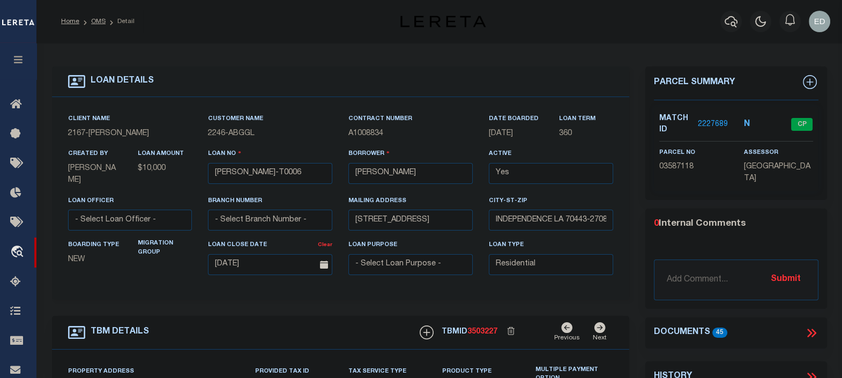
scroll to position [66, 0]
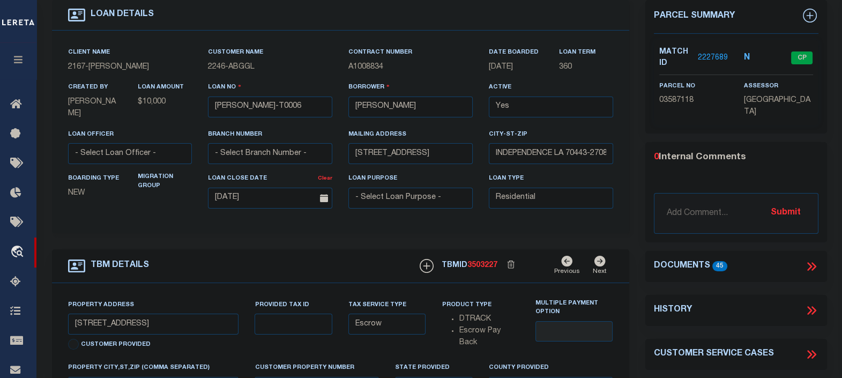
click at [811, 262] on icon at bounding box center [811, 266] width 14 height 14
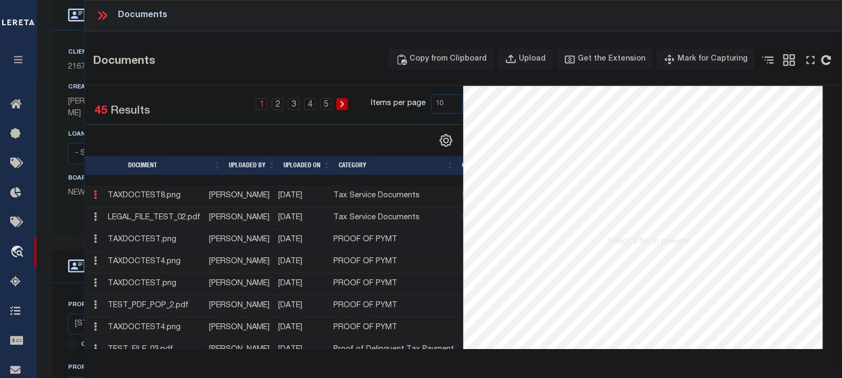
click at [96, 196] on icon at bounding box center [95, 194] width 3 height 9
click at [125, 209] on link "Edit Note" at bounding box center [119, 212] width 59 height 18
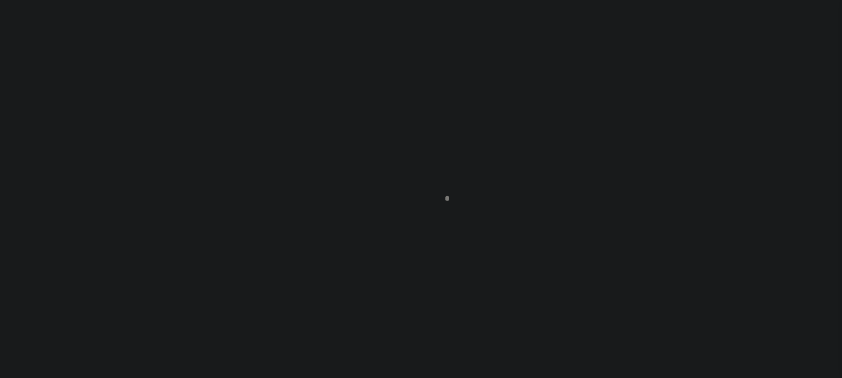
scroll to position [133, 0]
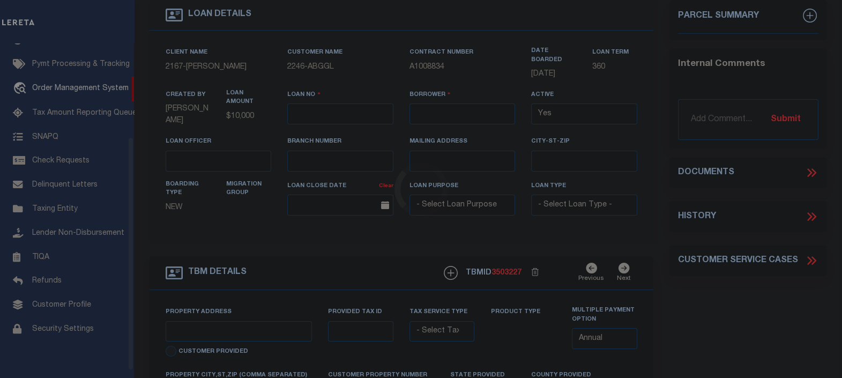
type input "[PERSON_NAME]-T0006"
type input "[PERSON_NAME]"
select select
type input "[STREET_ADDRESS]"
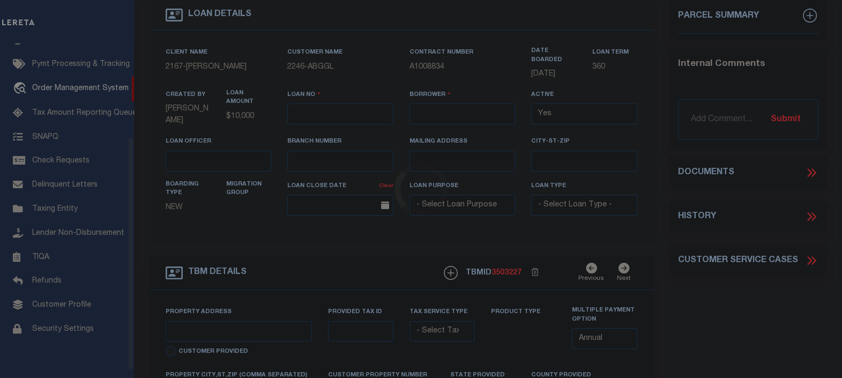
type input "INDEPENDENCE LA 70443-2708"
type input "[DATE]"
select select "10"
select select "Escrow"
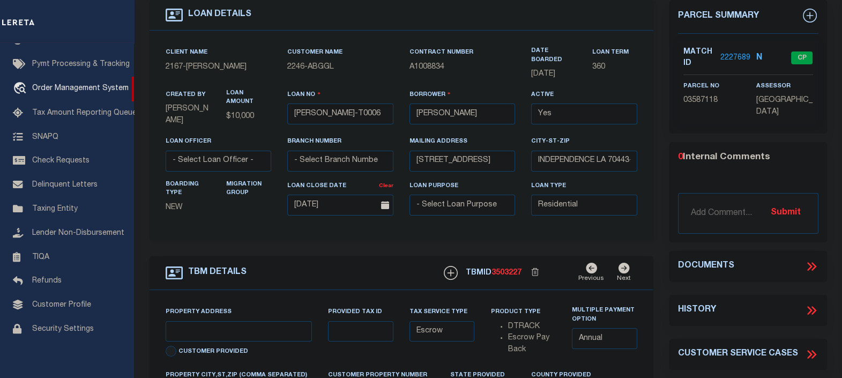
scroll to position [66, 0]
type input "[STREET_ADDRESS]"
select select
type input "INDEPENDENCE LA 70443-2708"
type input "LA"
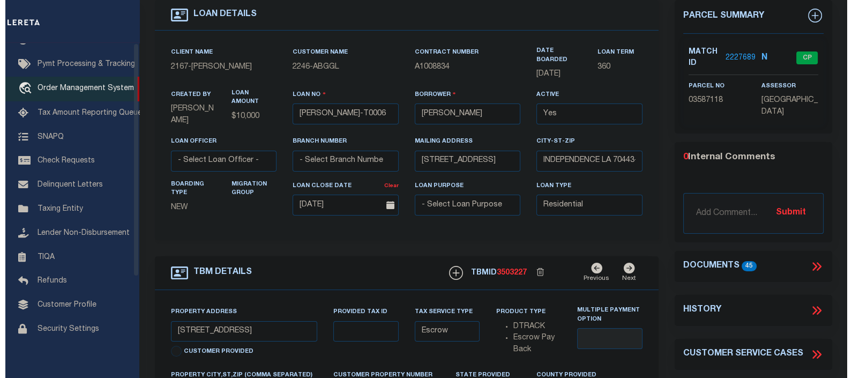
scroll to position [0, 0]
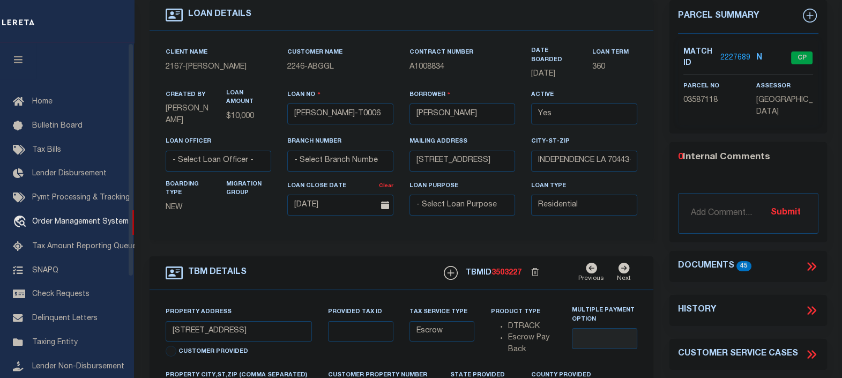
click at [21, 60] on icon "button" at bounding box center [18, 60] width 12 height 10
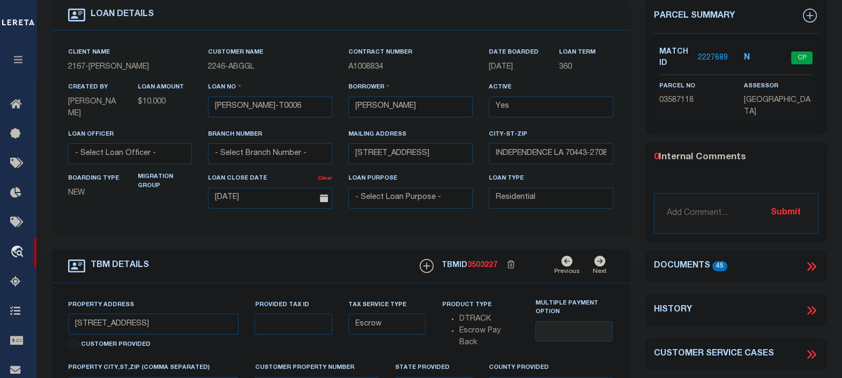
click at [817, 263] on div "Documents 45" at bounding box center [736, 266] width 182 height 14
click at [812, 263] on icon at bounding box center [811, 266] width 14 height 14
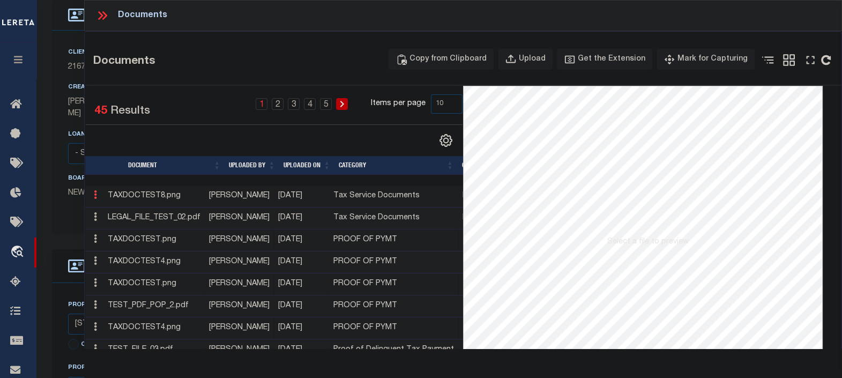
click at [96, 195] on icon at bounding box center [95, 194] width 3 height 9
click at [96, 196] on icon at bounding box center [95, 194] width 3 height 9
click at [115, 211] on link "Edit Note" at bounding box center [119, 212] width 59 height 18
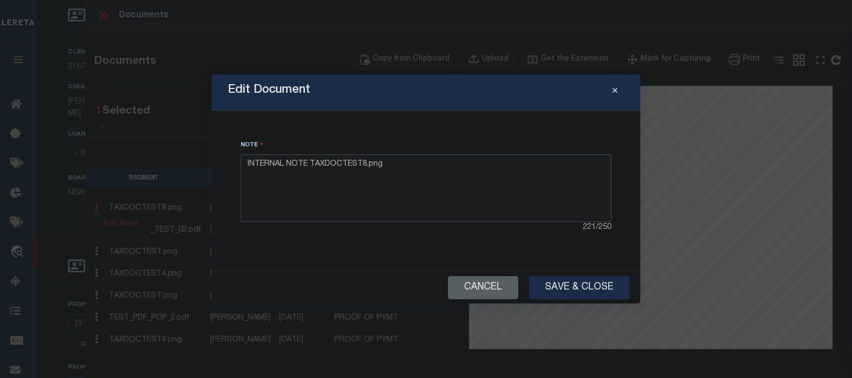
click at [441, 174] on textarea "INTERNAL NOTE TAXDOCTEST8.png" at bounding box center [426, 188] width 371 height 68
click at [490, 183] on textarea "INTERNAL NOTE TAXDOCTEST8.png" at bounding box center [426, 188] width 371 height 68
type textarea "INTERNAL NOTE TAXDOCTEST8.png Edited"
click at [556, 277] on button "Save & Close" at bounding box center [579, 287] width 101 height 23
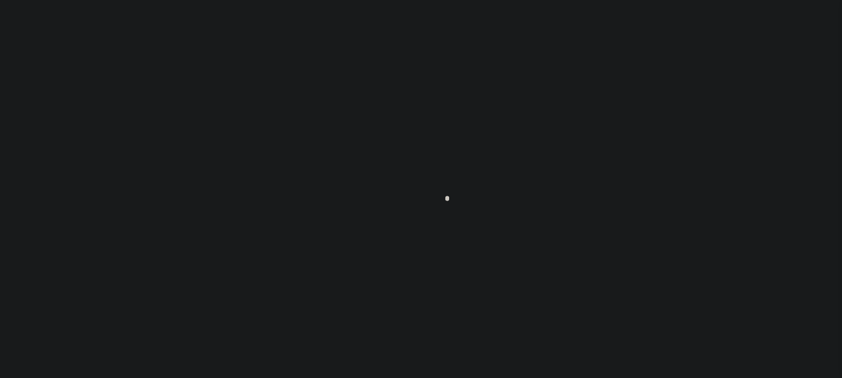
scroll to position [78, 0]
type input "[PERSON_NAME]-T0006"
type input "[PERSON_NAME]"
select select
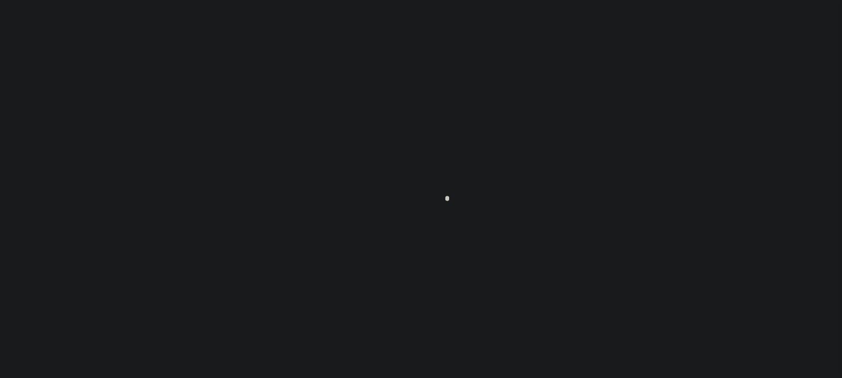
type input "[STREET_ADDRESS]"
type input "INDEPENDENCE LA 70443-2708"
type input "[DATE]"
select select "10"
select select "Escrow"
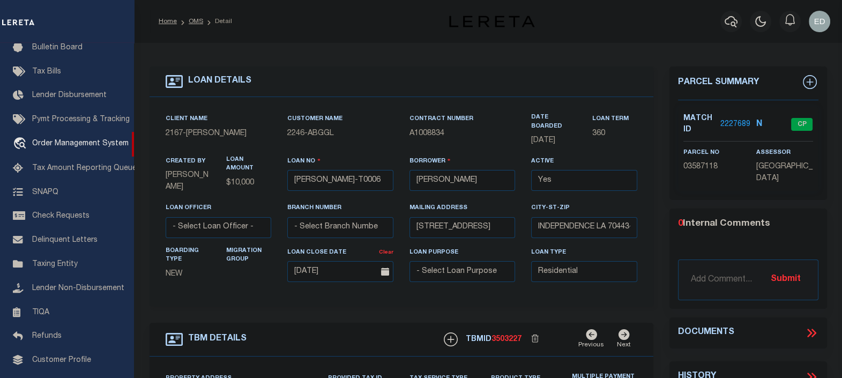
type input "[STREET_ADDRESS]"
select select
type input "INDEPENDENCE LA 70443-2708"
type input "LA"
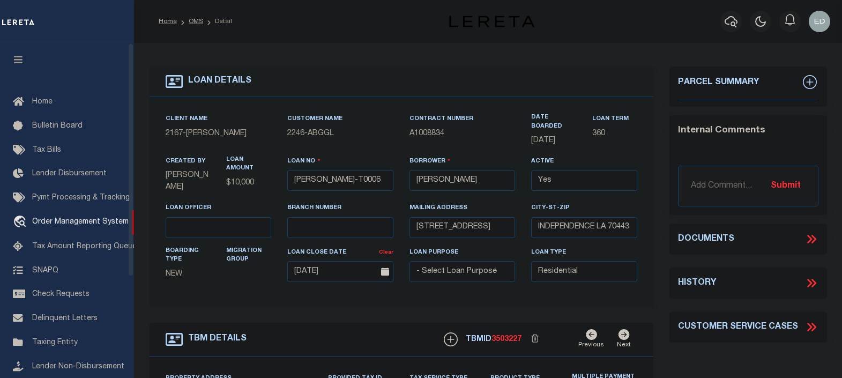
select select "10"
select select "Escrow"
drag, startPoint x: 0, startPoint y: 0, endPoint x: 819, endPoint y: 230, distance: 850.3
click at [17, 64] on icon "button" at bounding box center [18, 60] width 12 height 10
type input "[STREET_ADDRESS]"
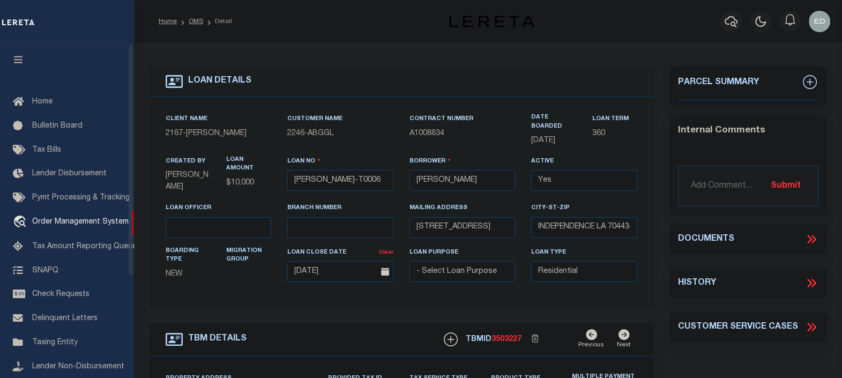
select select
type input "INDEPENDENCE LA 70443-2708"
type input "LA"
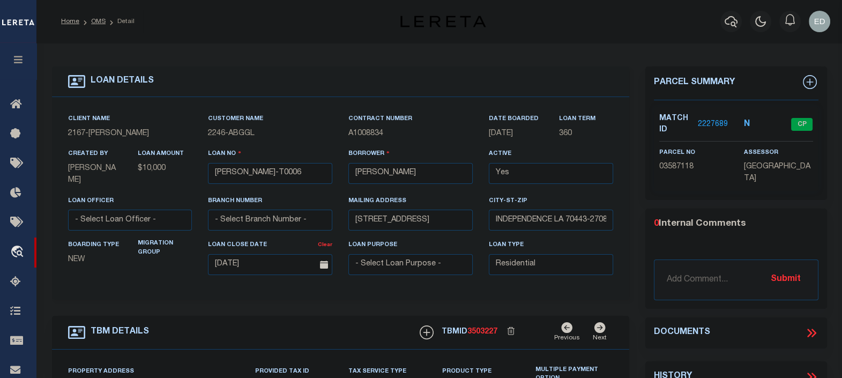
click at [813, 328] on icon at bounding box center [813, 332] width 5 height 9
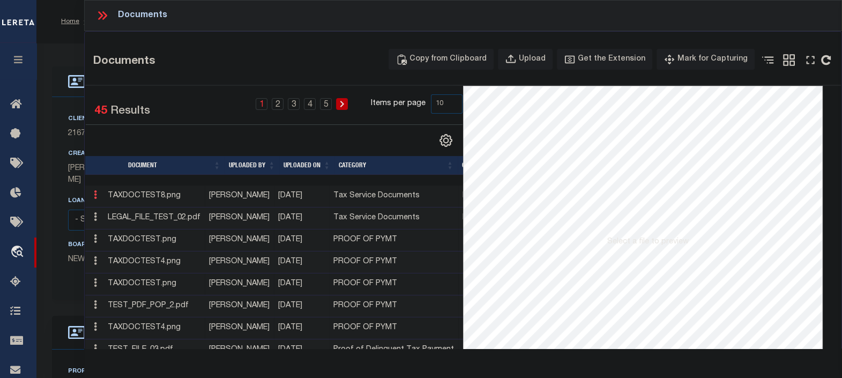
drag, startPoint x: 108, startPoint y: 189, endPoint x: 98, endPoint y: 196, distance: 12.3
click at [96, 193] on icon at bounding box center [95, 194] width 3 height 9
click at [117, 211] on link "Edit Note" at bounding box center [119, 212] width 59 height 18
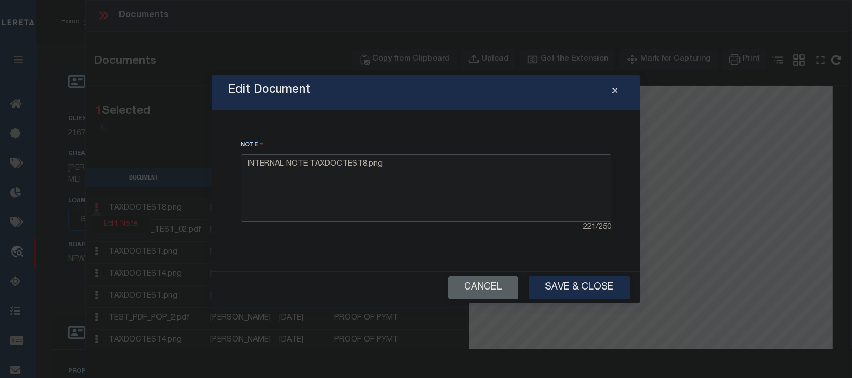
click at [474, 191] on textarea "INTERNAL NOTE TAXDOCTEST8.png" at bounding box center [426, 188] width 371 height 68
click at [574, 289] on button "Save & Close" at bounding box center [579, 287] width 101 height 23
